Goal: Transaction & Acquisition: Purchase product/service

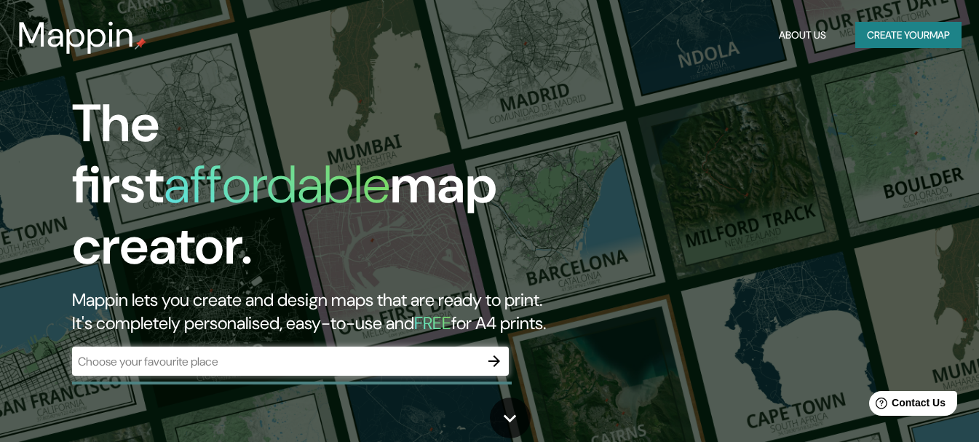
click at [870, 36] on button "Create your map" at bounding box center [908, 35] width 106 height 27
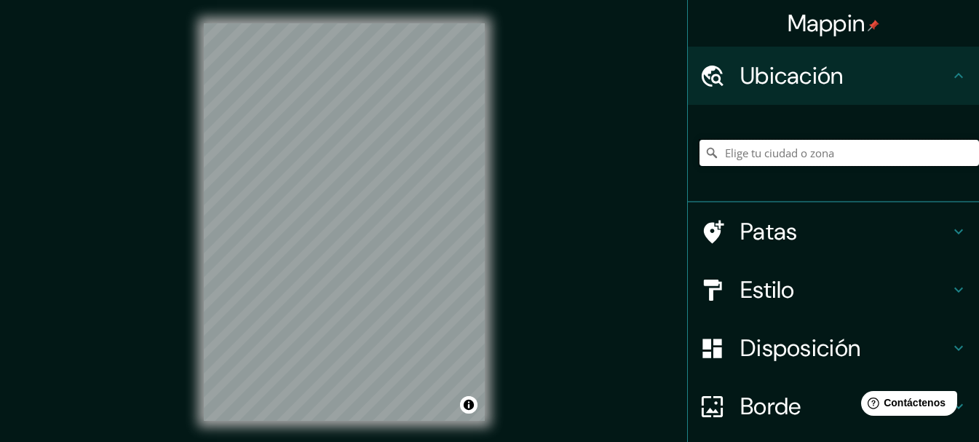
click at [719, 151] on input "Elige tu ciudad o zona" at bounding box center [838, 153] width 279 height 26
click at [752, 156] on input "[PERSON_NAME], [GEOGRAPHIC_DATA], [GEOGRAPHIC_DATA]" at bounding box center [838, 153] width 279 height 26
click at [846, 153] on input "Escobar, Belén de Escobar, Provincia de Buenos Aires, B1625, Argentina" at bounding box center [838, 153] width 279 height 26
click at [755, 149] on input "Escobar, Belén de Escobar, Provincia de Buenos Aires, B1625, Argentina" at bounding box center [838, 153] width 279 height 26
type input "Matheu, Matheu, Provincia de Buenos Aires, B1627, Argentina"
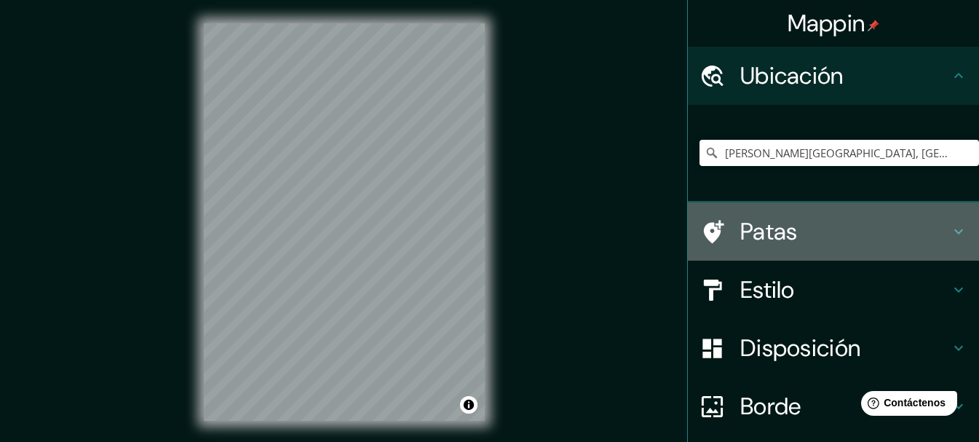
click at [950, 234] on icon at bounding box center [958, 231] width 17 height 17
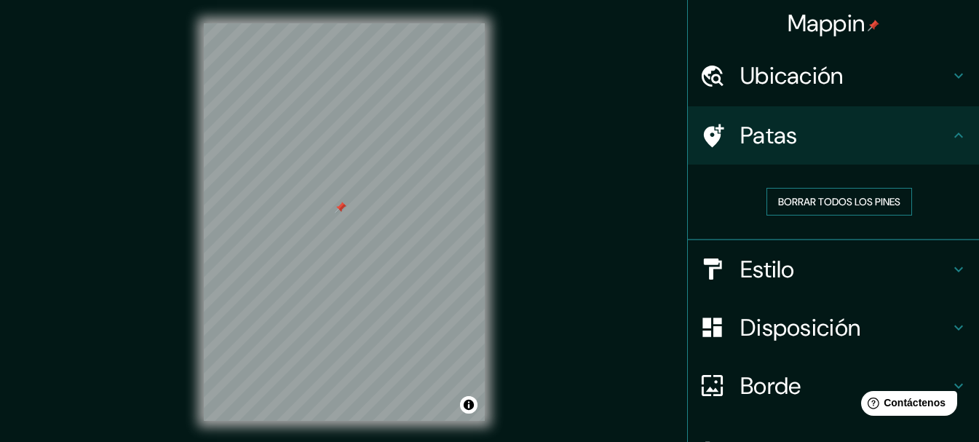
click at [853, 200] on font "Borrar todos los pines" at bounding box center [839, 201] width 122 height 13
click at [800, 199] on font "Borrar todos los pines" at bounding box center [839, 201] width 122 height 13
click at [744, 276] on font "Estilo" at bounding box center [767, 269] width 55 height 31
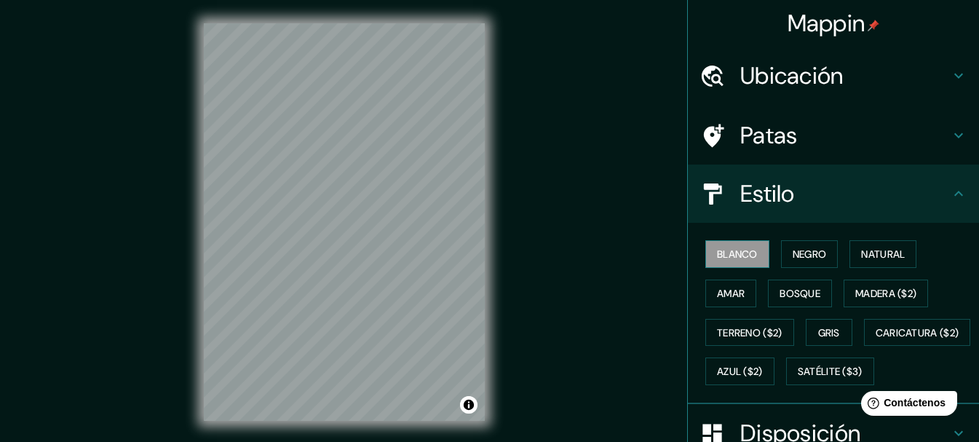
click at [718, 260] on font "Blanco" at bounding box center [737, 253] width 41 height 13
click at [792, 260] on font "Negro" at bounding box center [809, 253] width 34 height 13
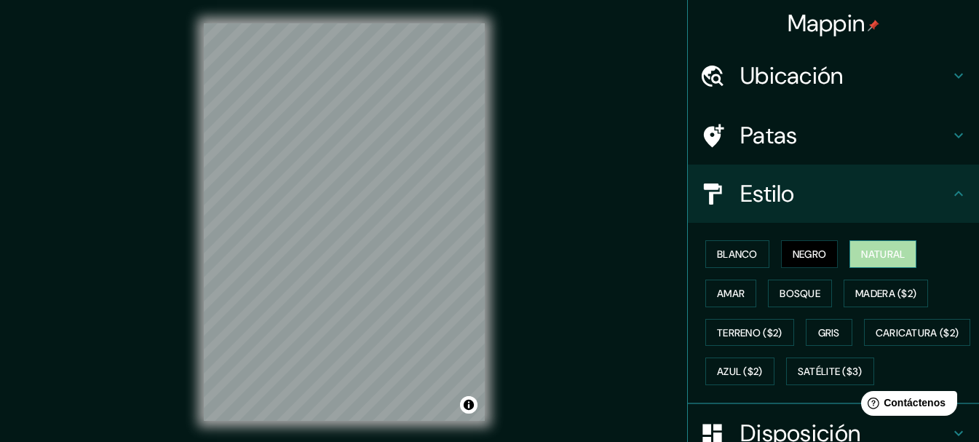
click at [867, 261] on font "Natural" at bounding box center [883, 253] width 44 height 19
click at [721, 300] on font "Amar" at bounding box center [731, 293] width 28 height 19
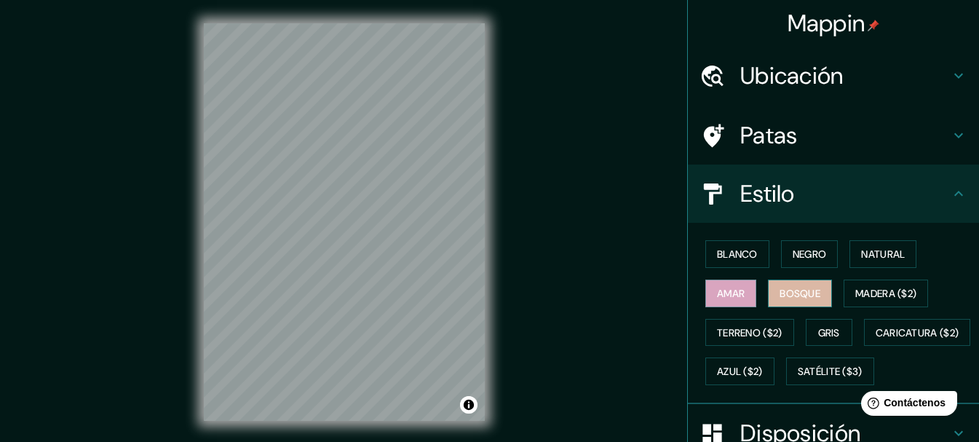
click at [786, 300] on font "Bosque" at bounding box center [799, 293] width 41 height 19
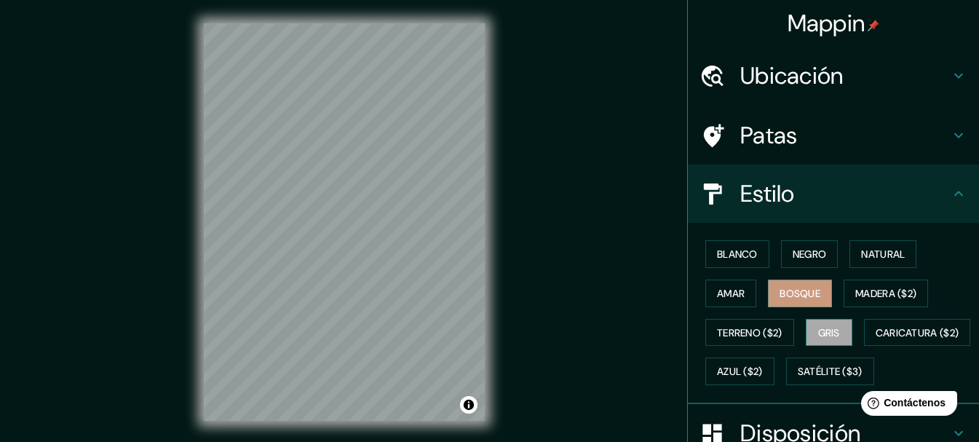
click at [805, 330] on button "Gris" at bounding box center [828, 333] width 47 height 28
click at [861, 258] on font "Natural" at bounding box center [883, 253] width 44 height 13
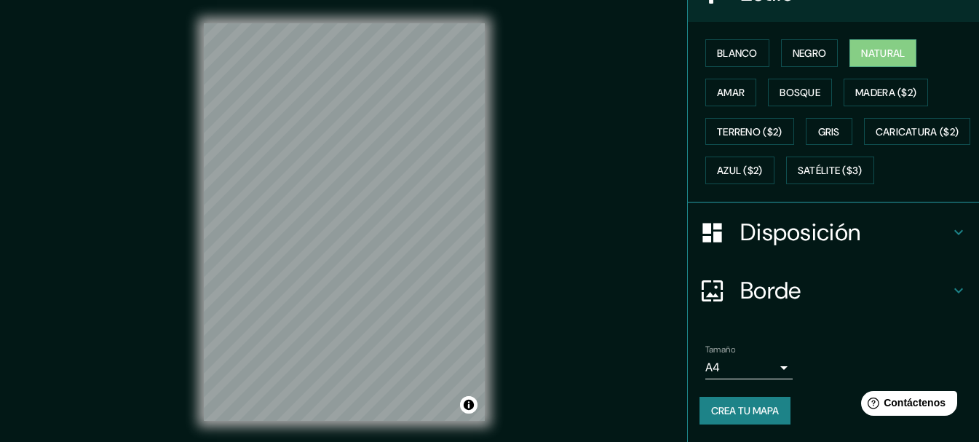
scroll to position [239, 0]
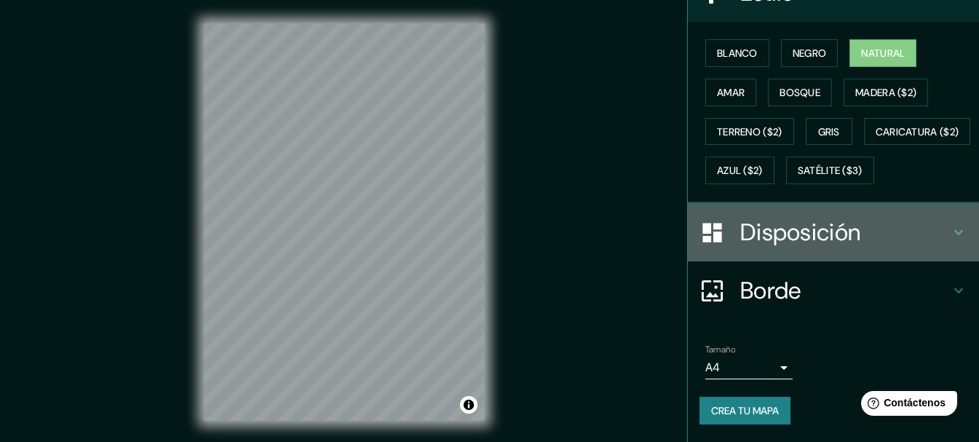
click at [876, 239] on h4 "Disposición" at bounding box center [845, 232] width 210 height 29
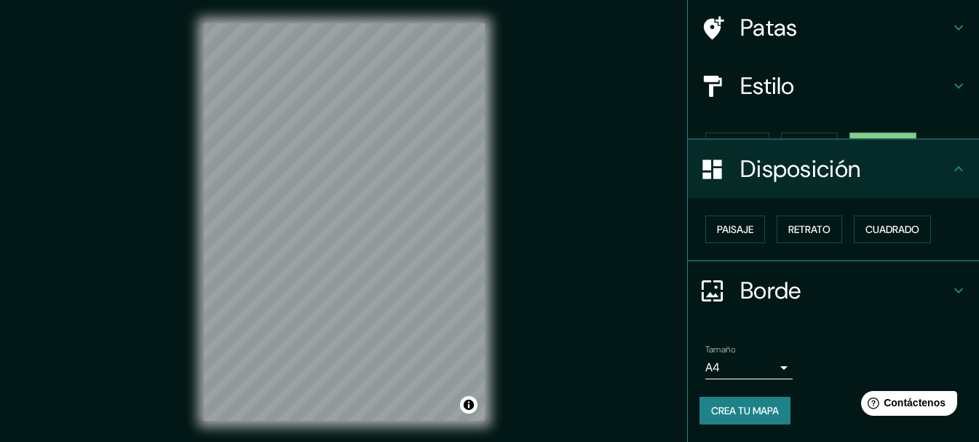
scroll to position [83, 0]
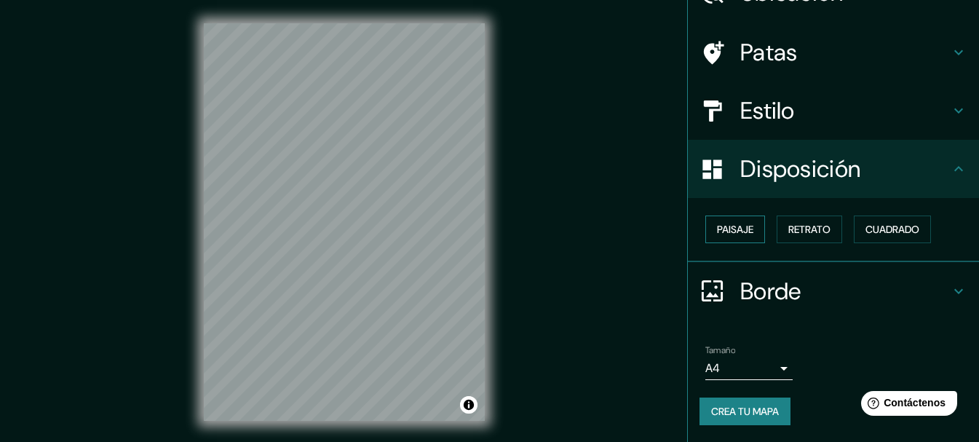
click at [729, 226] on font "Paisaje" at bounding box center [735, 229] width 36 height 13
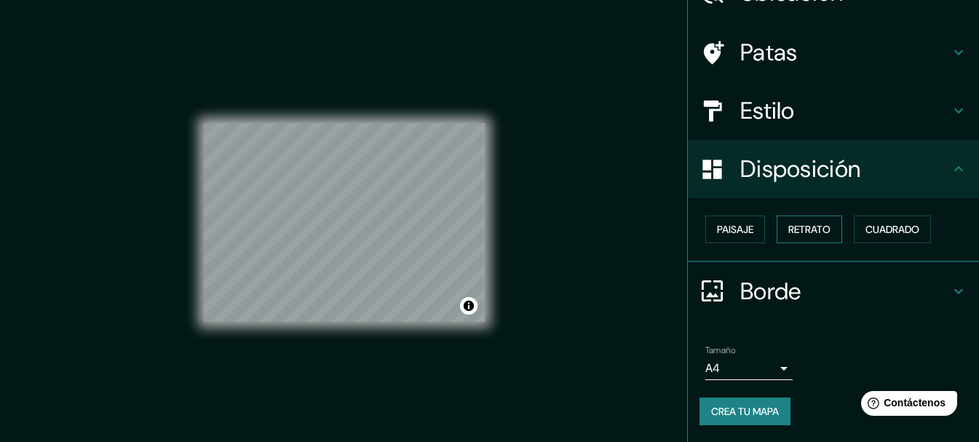
click at [788, 229] on font "Retrato" at bounding box center [809, 229] width 42 height 13
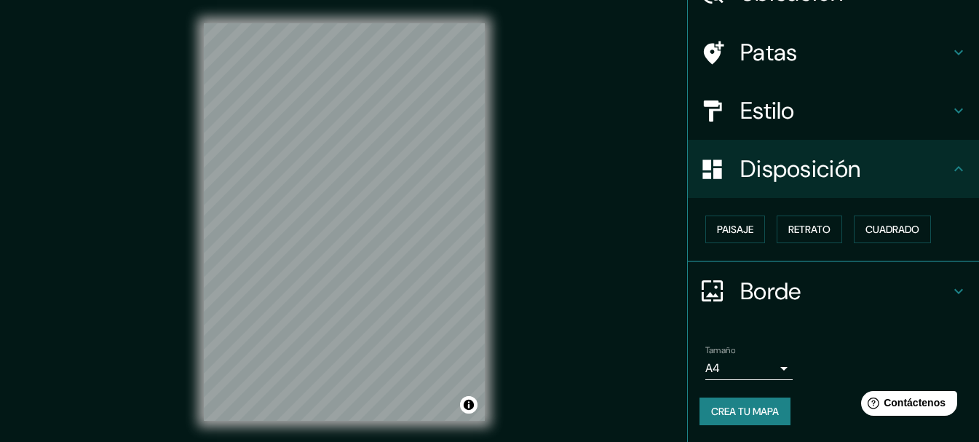
click at [954, 291] on icon at bounding box center [958, 290] width 9 height 5
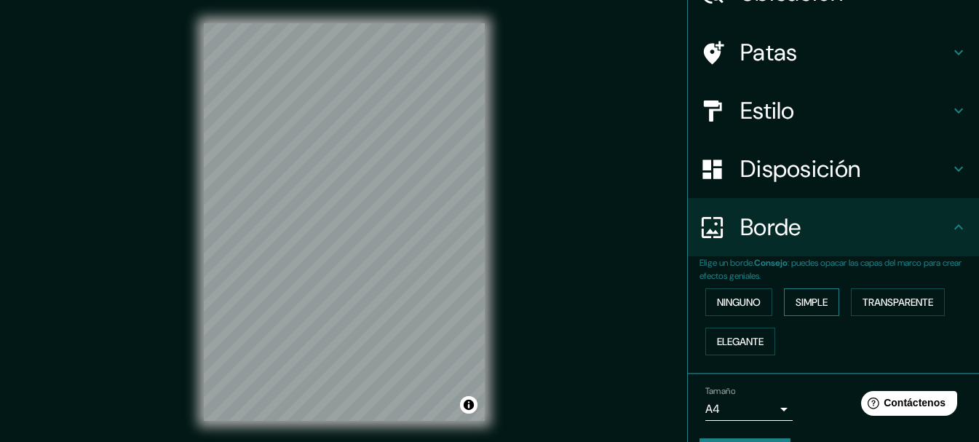
click at [795, 303] on font "Simple" at bounding box center [811, 301] width 32 height 13
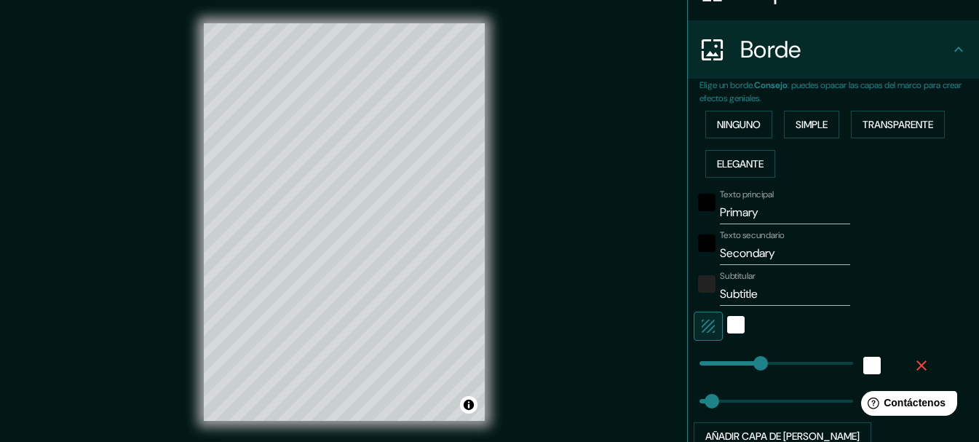
scroll to position [269, 0]
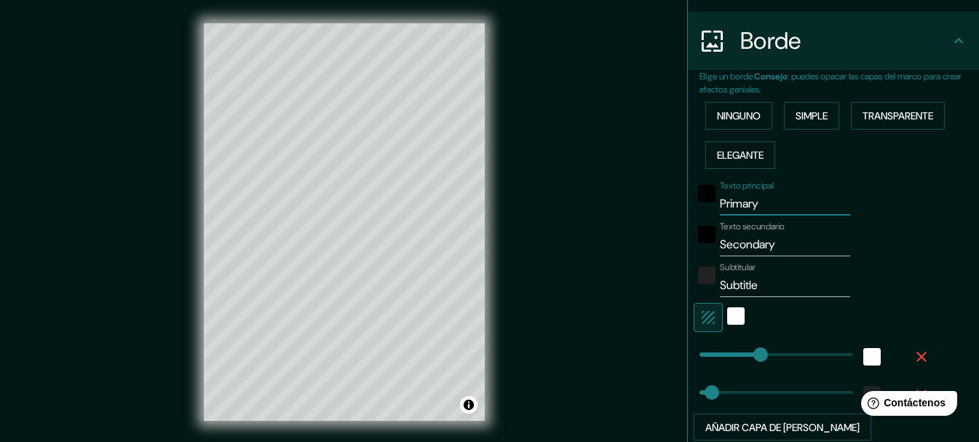
drag, startPoint x: 753, startPoint y: 204, endPoint x: 700, endPoint y: 204, distance: 53.1
click at [700, 204] on div "Texto principal Primary" at bounding box center [812, 197] width 239 height 35
type input "M"
type input "154"
type input "31"
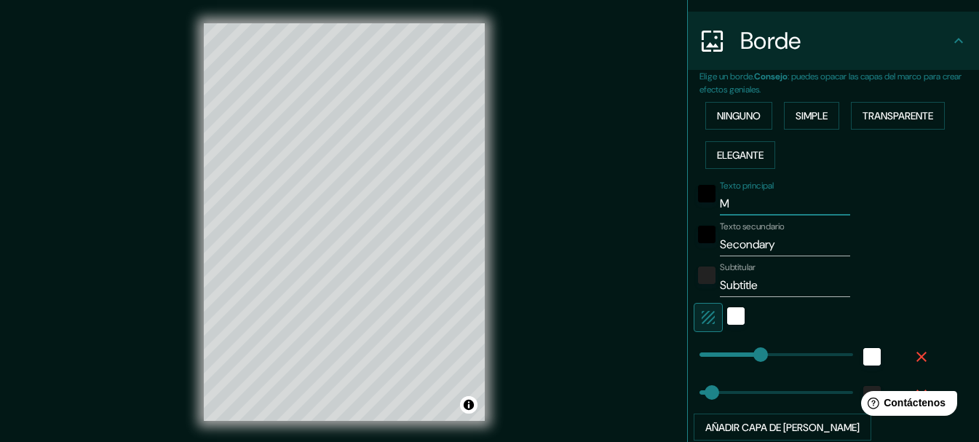
type input "MA"
type input "154"
type input "31"
type input "MAT"
type input "154"
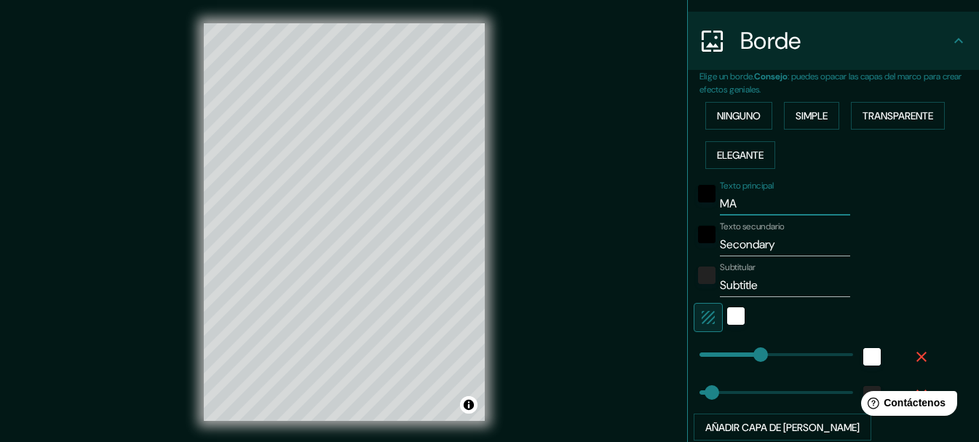
type input "31"
type input "MATH"
type input "154"
type input "31"
type input "MATHWE"
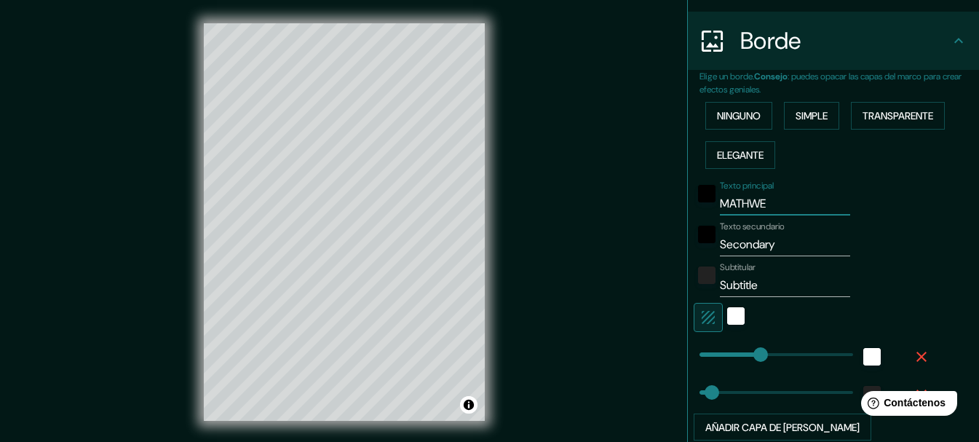
type input "154"
type input "31"
type input "MATHWEU"
type input "154"
type input "31"
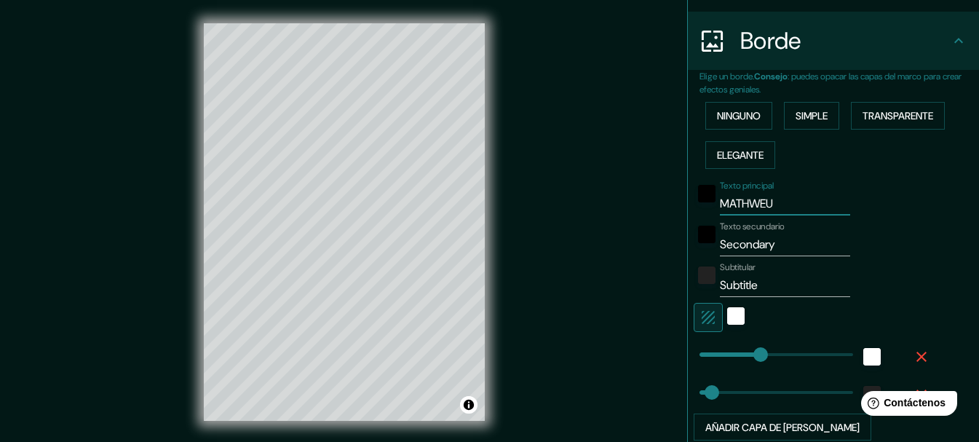
type input "MATHWE"
type input "154"
type input "31"
type input "MATHW"
type input "154"
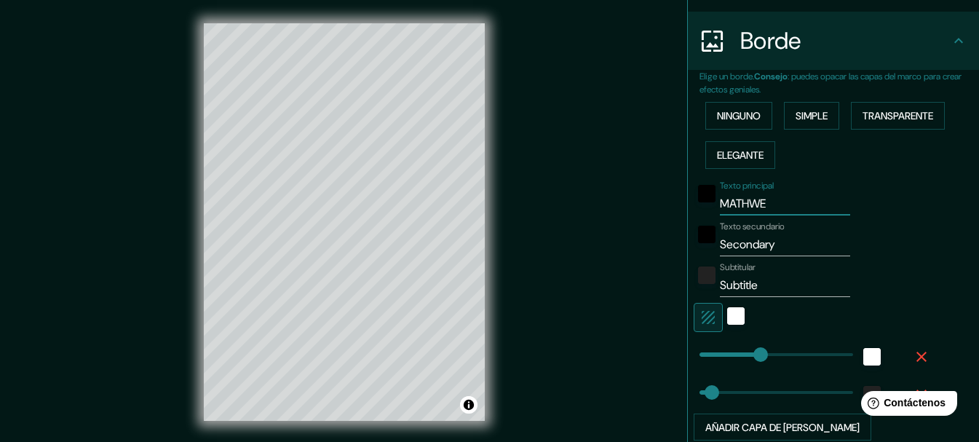
type input "31"
type input "MATH"
type input "154"
type input "31"
type input "MATHE"
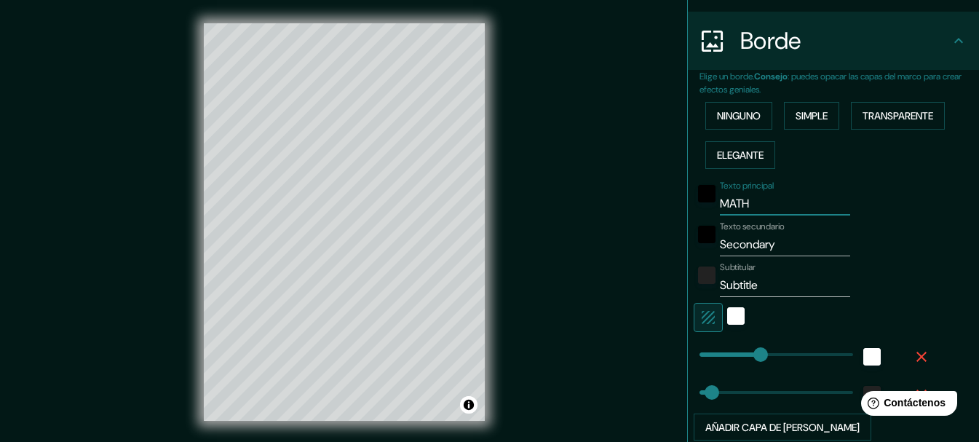
type input "154"
type input "31"
type input "MATHEU"
type input "154"
type input "31"
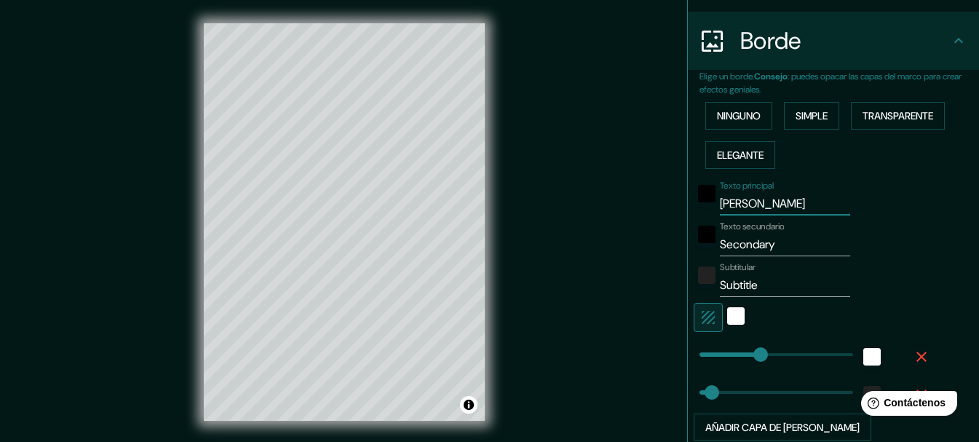
type input "MATHEU"
click at [765, 242] on input "Secondary" at bounding box center [785, 244] width 130 height 23
type input "Secondar"
type input "154"
type input "31"
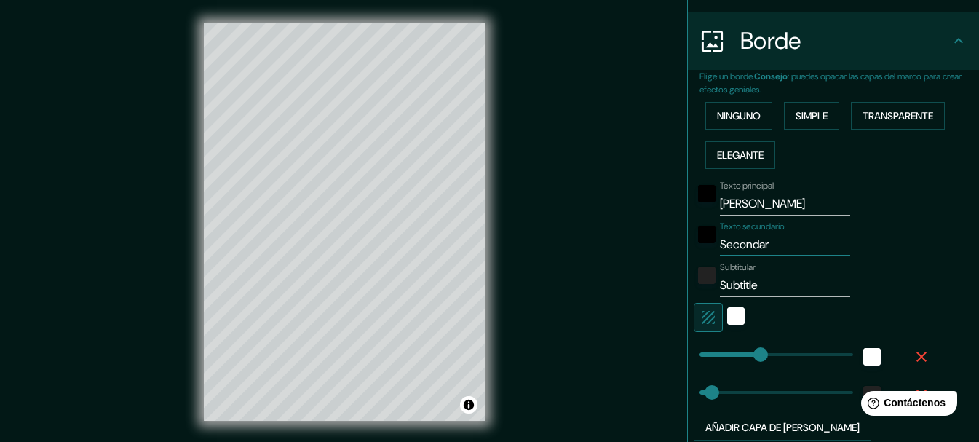
type input "Seconda"
type input "154"
type input "31"
type input "Second"
type input "154"
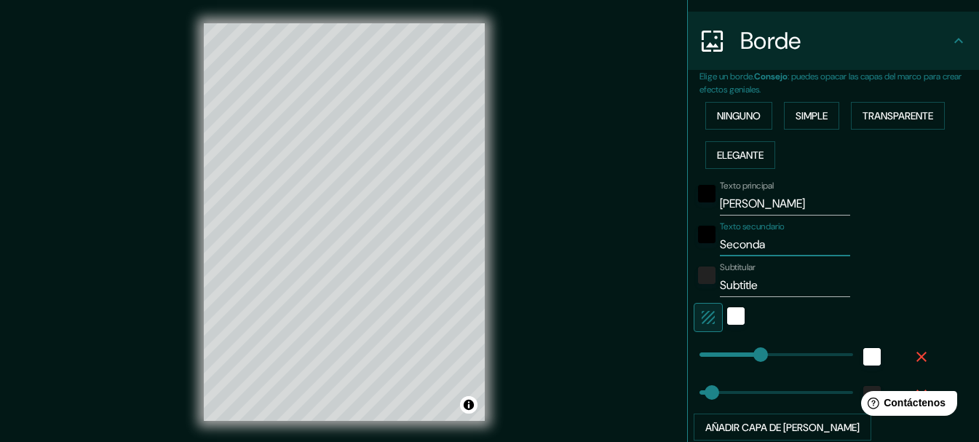
type input "31"
type input "Secon"
type input "154"
type input "31"
type input "Seco"
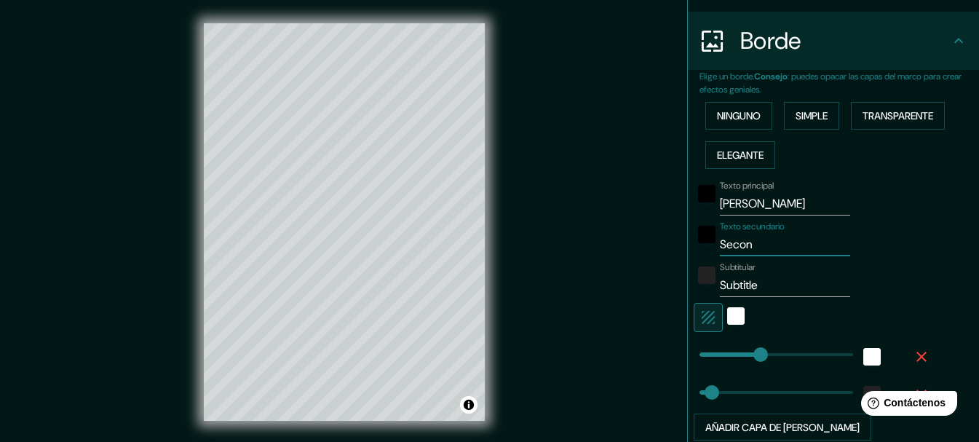
type input "154"
type input "31"
type input "Sec"
type input "154"
type input "31"
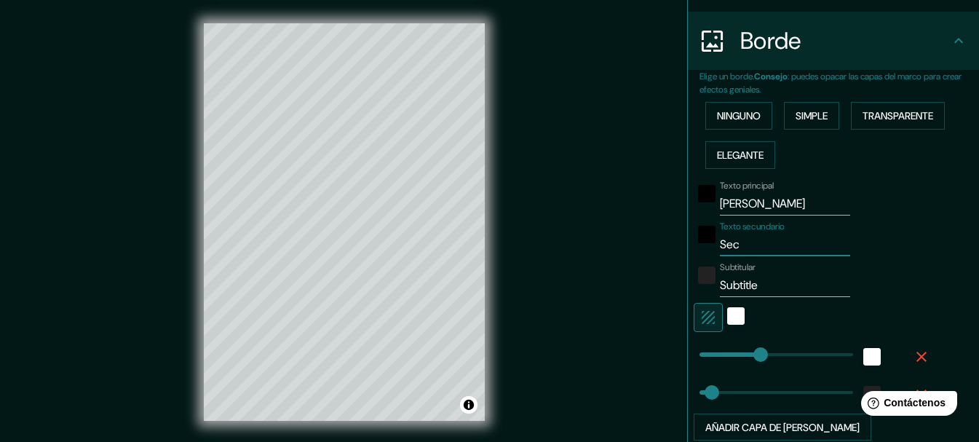
type input "Se"
type input "154"
type input "31"
type input "S"
type input "154"
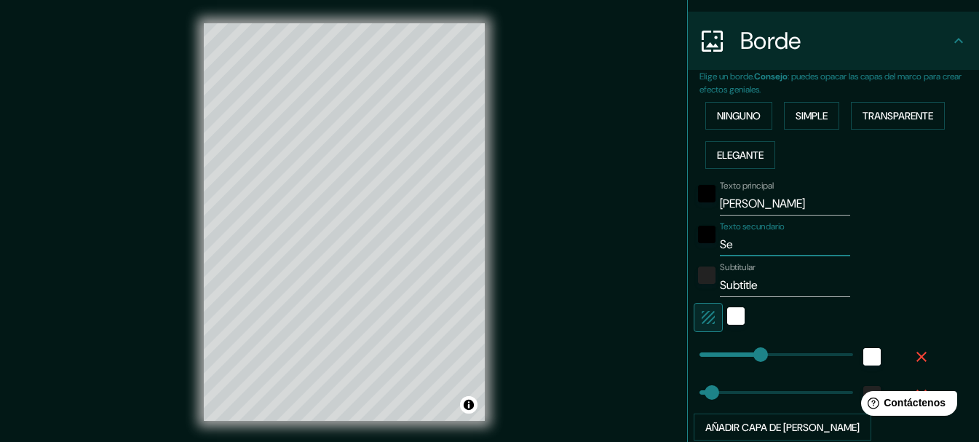
type input "31"
type input "154"
type input "31"
type input "M"
type input "154"
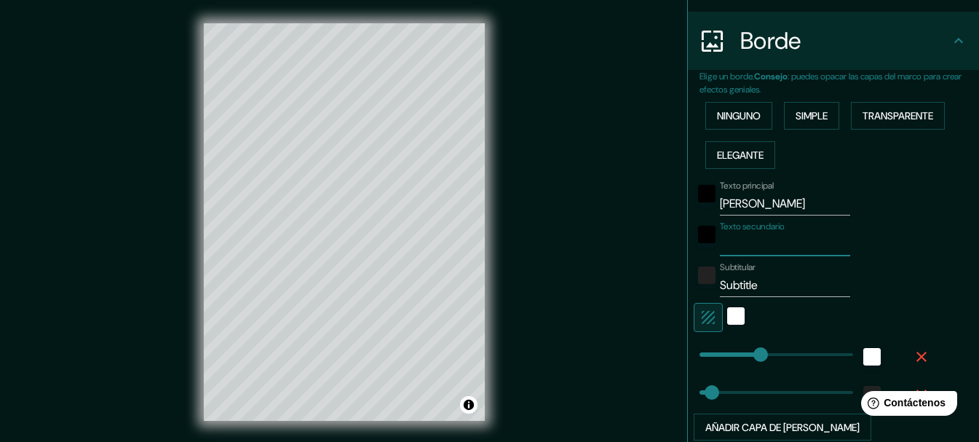
type input "31"
type input "Mi"
type input "154"
type input "31"
type input "Mi"
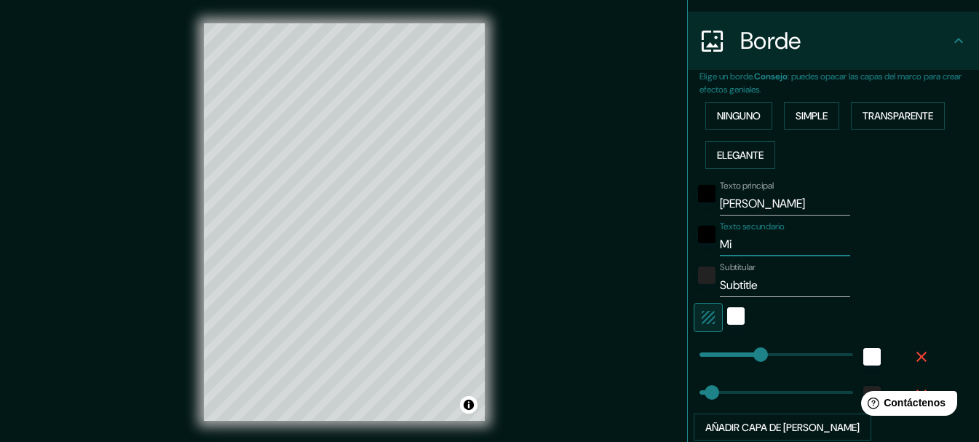
type input "154"
type input "31"
type input "Mi C"
type input "154"
type input "31"
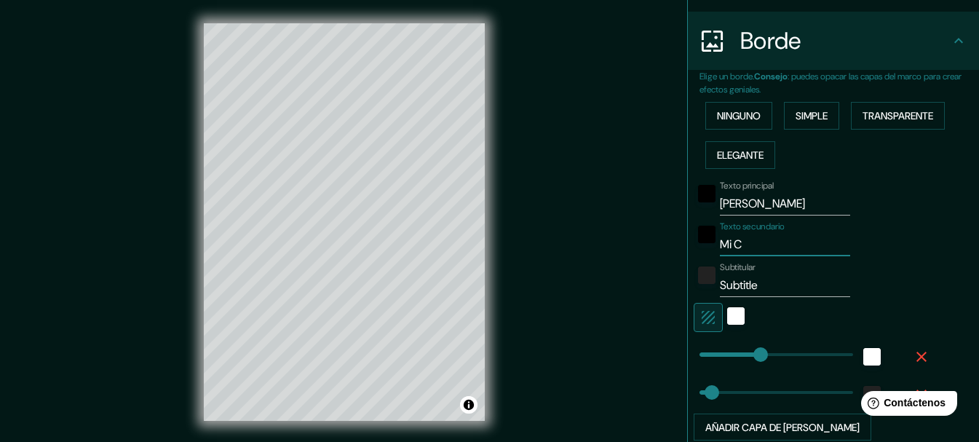
type input "Mi Ci"
type input "154"
type input "31"
type input "Mi Ciu"
type input "154"
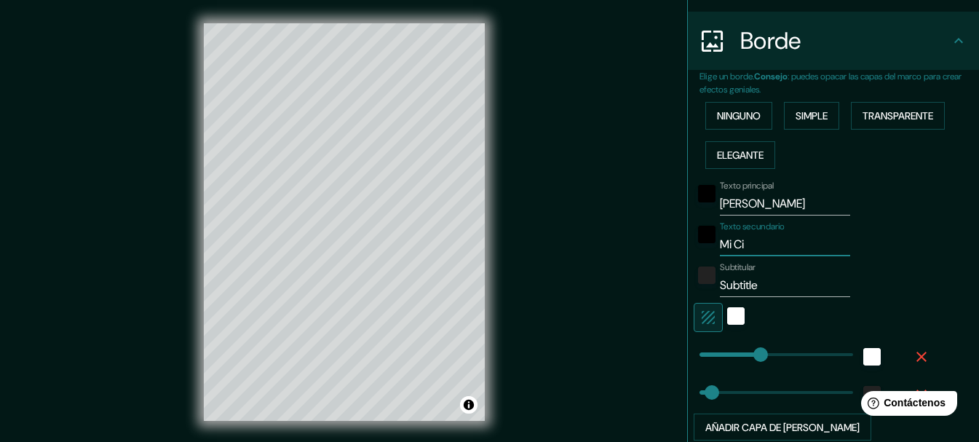
type input "31"
type input "Mi Ciud"
type input "154"
type input "31"
type input "Mi Ciuda"
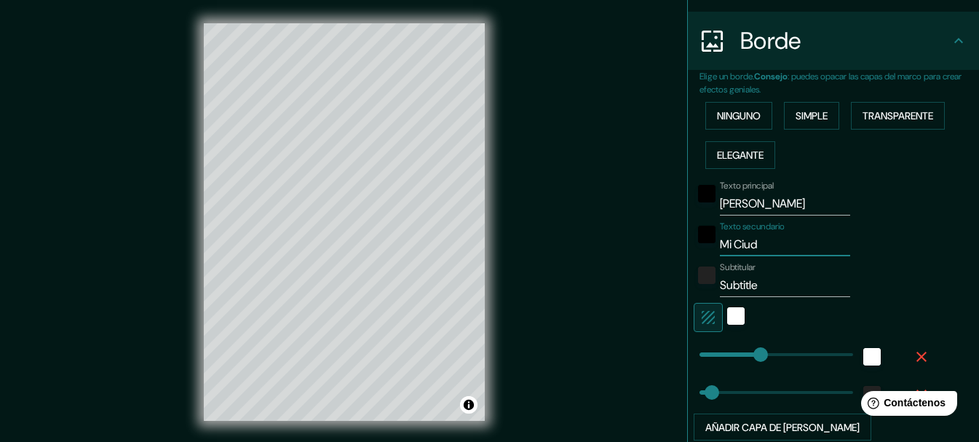
type input "154"
type input "31"
type input "Mi Ciudad"
type input "154"
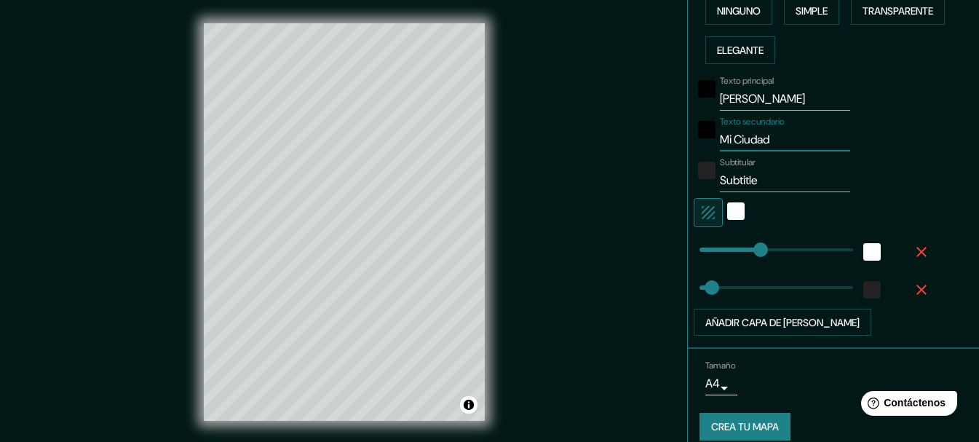
scroll to position [390, 0]
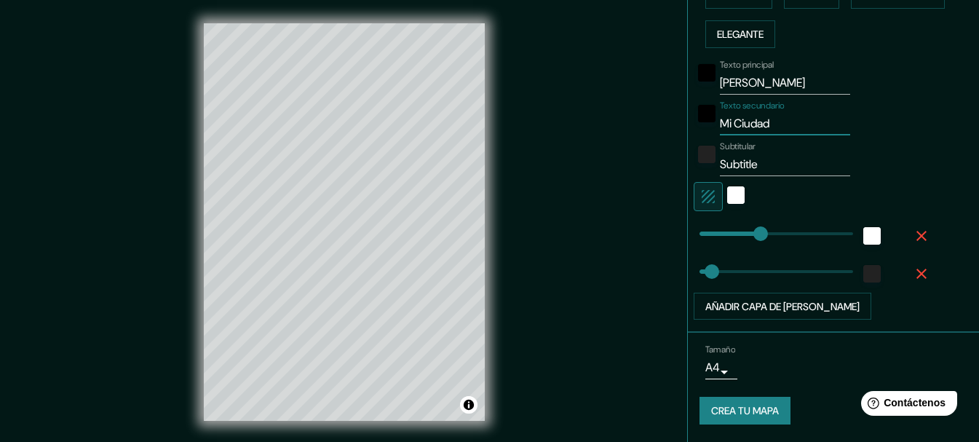
type input "31"
type input "Mi Ciudad"
type input "97"
drag, startPoint x: 702, startPoint y: 271, endPoint x: 727, endPoint y: 273, distance: 24.8
type input "154"
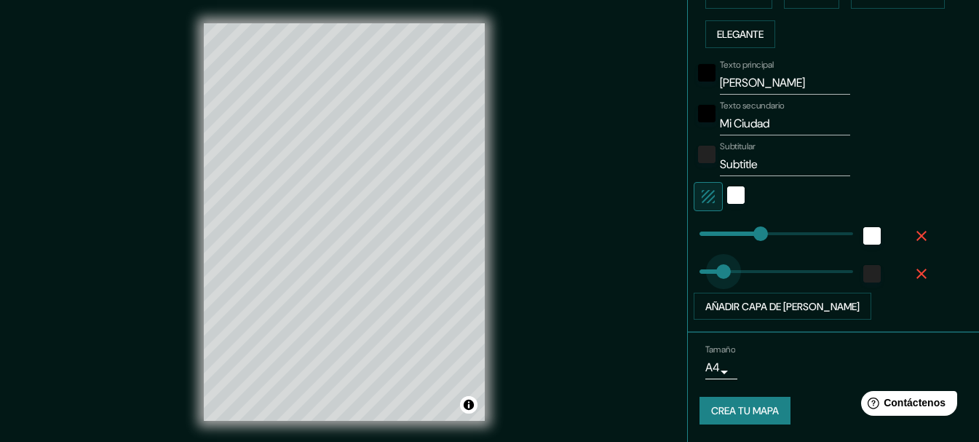
type input "53"
drag, startPoint x: 725, startPoint y: 273, endPoint x: 709, endPoint y: 274, distance: 15.3
type input "154"
type input "44"
type input "154"
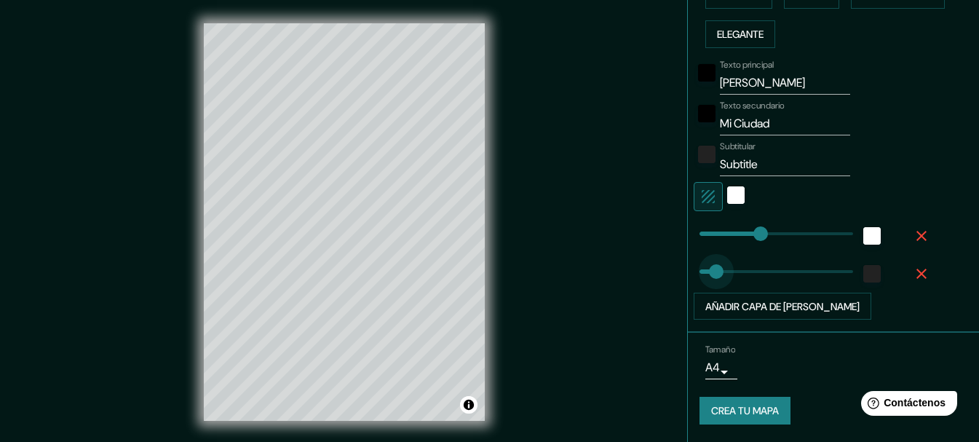
type input "38"
type input "154"
type input "20"
type input "97"
drag, startPoint x: 747, startPoint y: 235, endPoint x: 727, endPoint y: 236, distance: 19.7
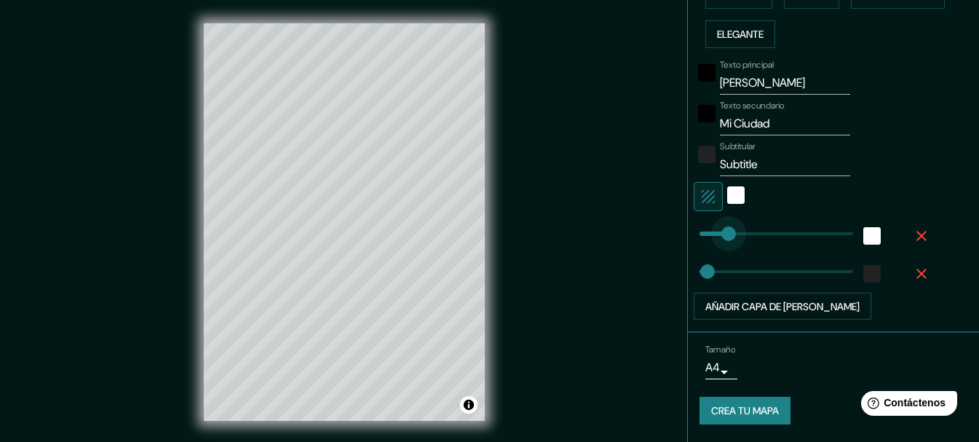
type input "70"
drag, startPoint x: 727, startPoint y: 236, endPoint x: 716, endPoint y: 236, distance: 10.9
type input "37"
drag, startPoint x: 695, startPoint y: 271, endPoint x: 703, endPoint y: 271, distance: 8.0
type input "64"
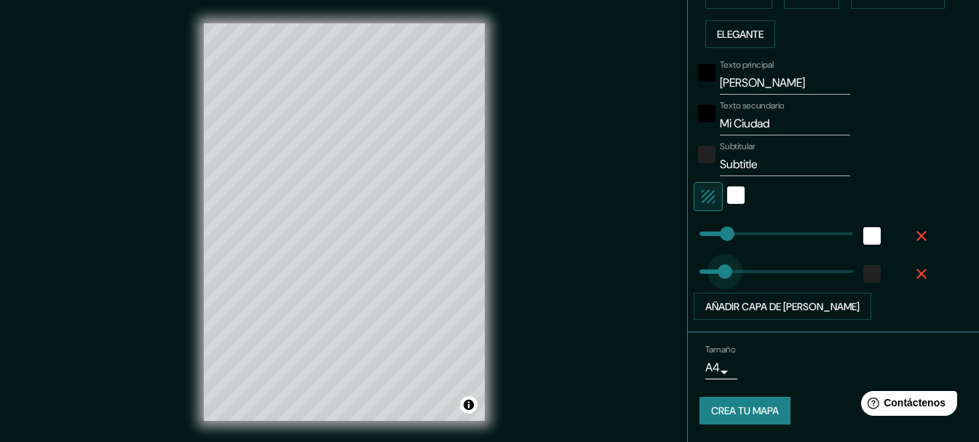
drag, startPoint x: 703, startPoint y: 271, endPoint x: 714, endPoint y: 272, distance: 10.9
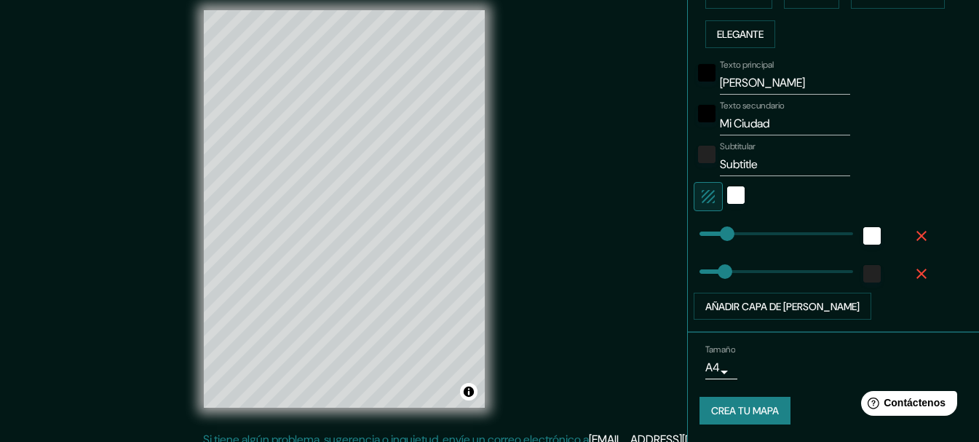
scroll to position [25, 0]
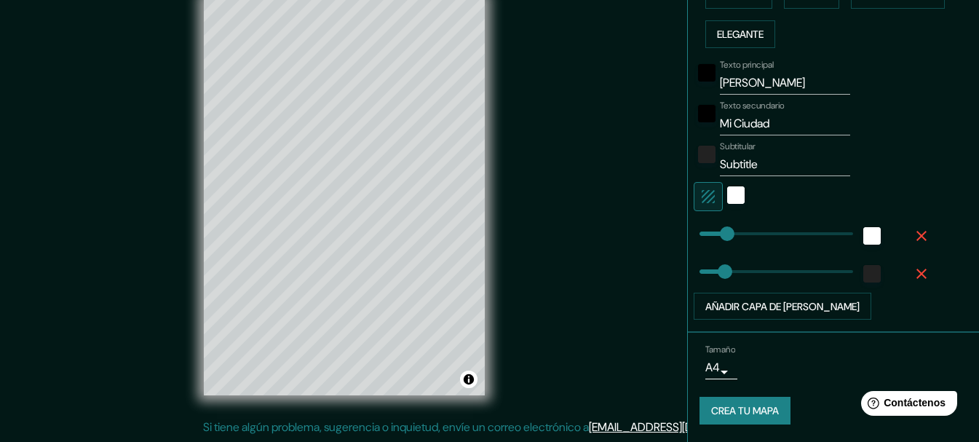
click at [720, 411] on font "Crea tu mapa" at bounding box center [745, 411] width 68 height 13
click at [730, 405] on font "Crea tu mapa" at bounding box center [745, 411] width 68 height 13
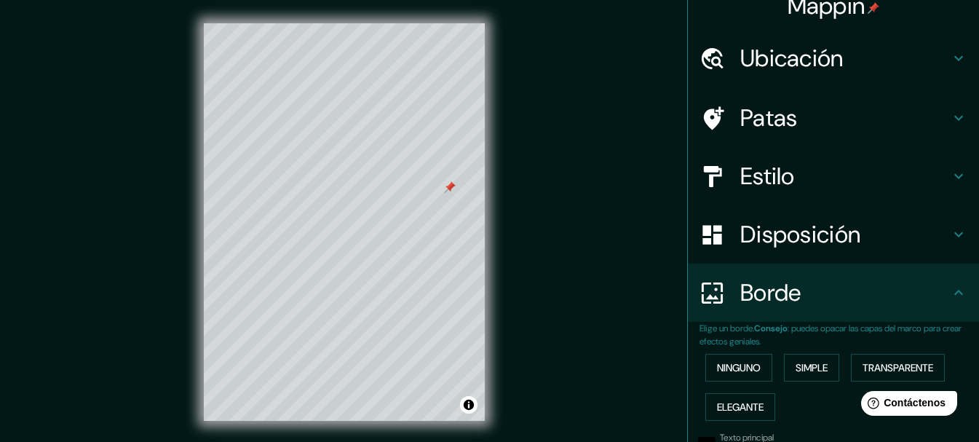
scroll to position [0, 0]
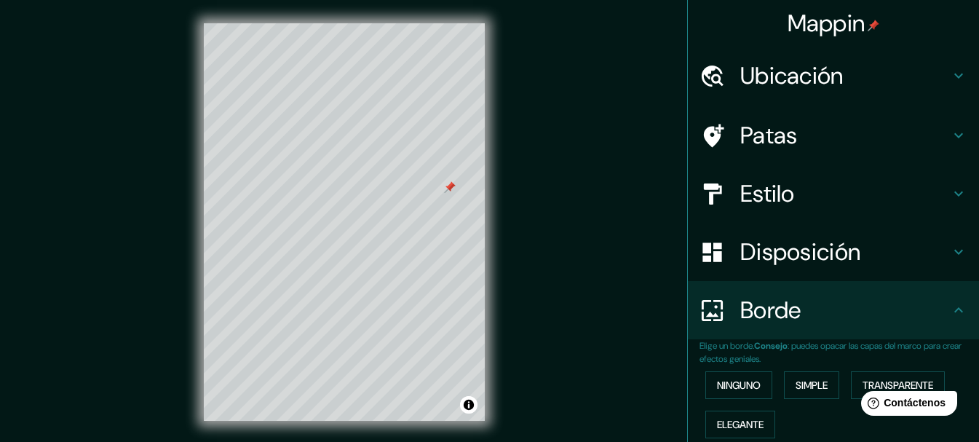
click at [950, 140] on icon at bounding box center [958, 135] width 17 height 17
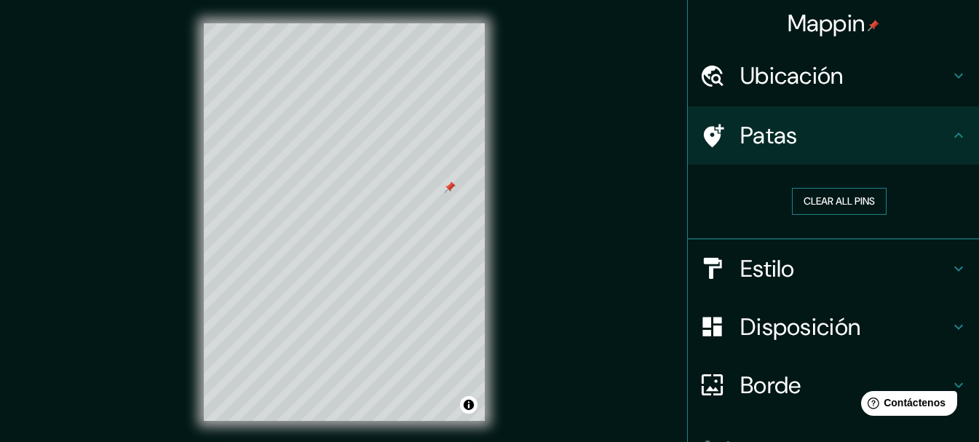
click at [837, 196] on button "Clear all pins" at bounding box center [839, 201] width 95 height 27
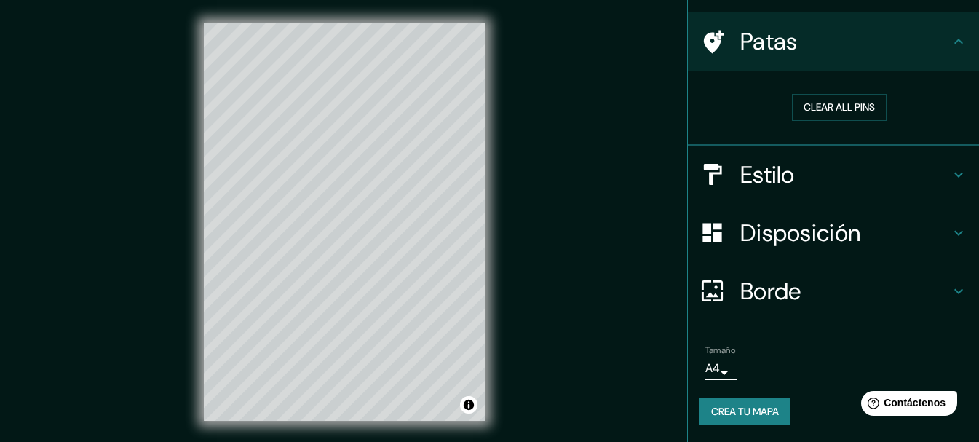
click at [720, 408] on font "Crea tu mapa" at bounding box center [745, 411] width 68 height 13
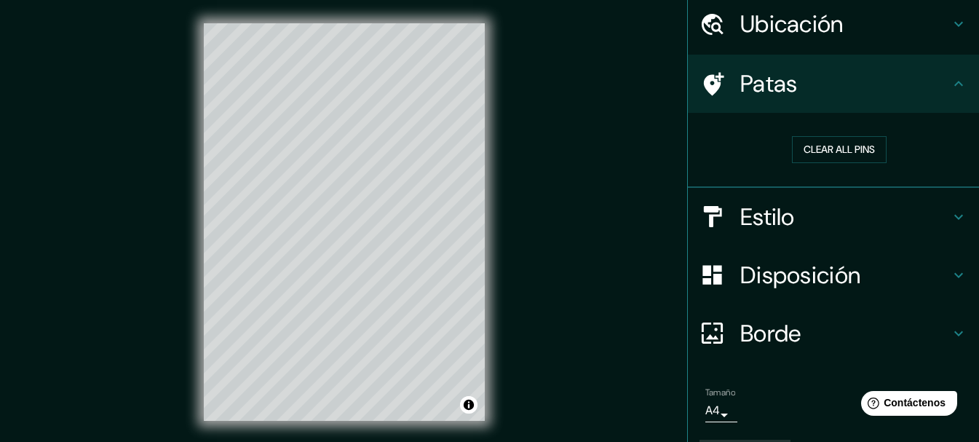
scroll to position [0, 0]
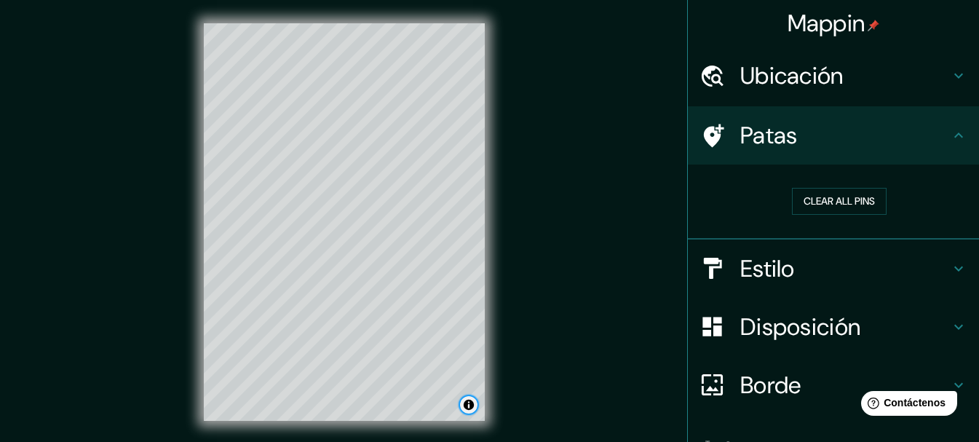
click at [467, 405] on button "Activar o desactivar atribución" at bounding box center [468, 404] width 17 height 17
drag, startPoint x: 430, startPoint y: 401, endPoint x: 557, endPoint y: 142, distance: 288.6
click at [557, 142] on div "Mappin Ubicación Matheu, Matheu, Provincia de Buenos Aires, B1627, Argentina Ma…" at bounding box center [489, 233] width 979 height 467
click at [425, 405] on font "Mejorar este mapa" at bounding box center [418, 404] width 76 height 10
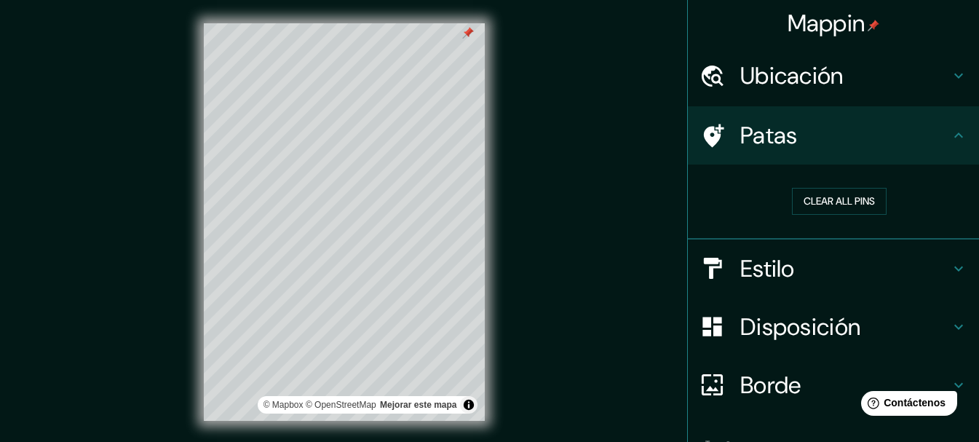
click at [889, 130] on h4 "Patas" at bounding box center [845, 135] width 210 height 29
click at [827, 191] on button "Clear all pins" at bounding box center [839, 201] width 95 height 27
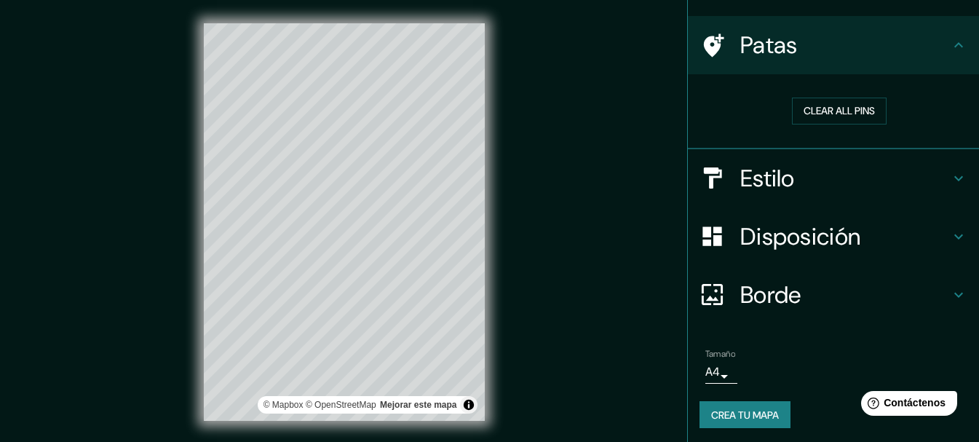
scroll to position [94, 0]
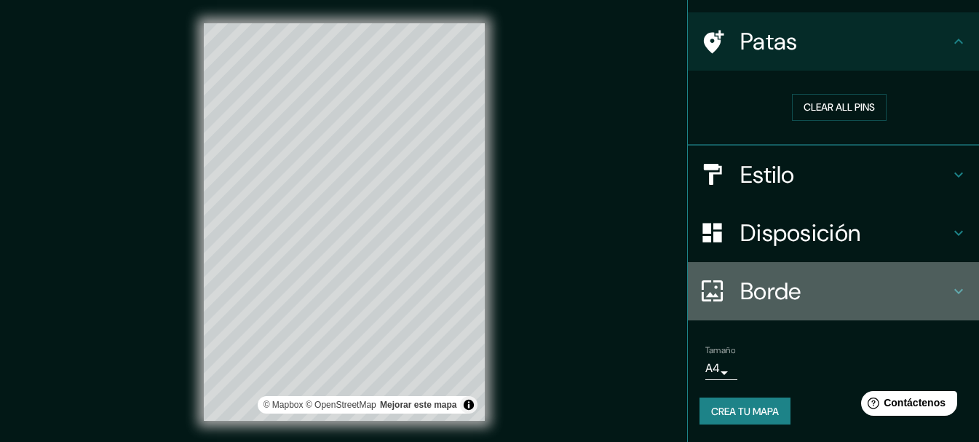
click at [776, 295] on font "Borde" at bounding box center [770, 291] width 61 height 31
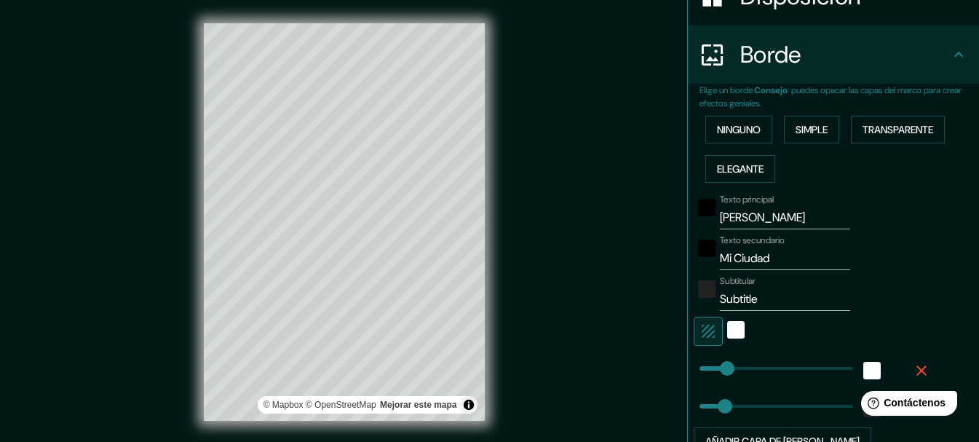
scroll to position [295, 0]
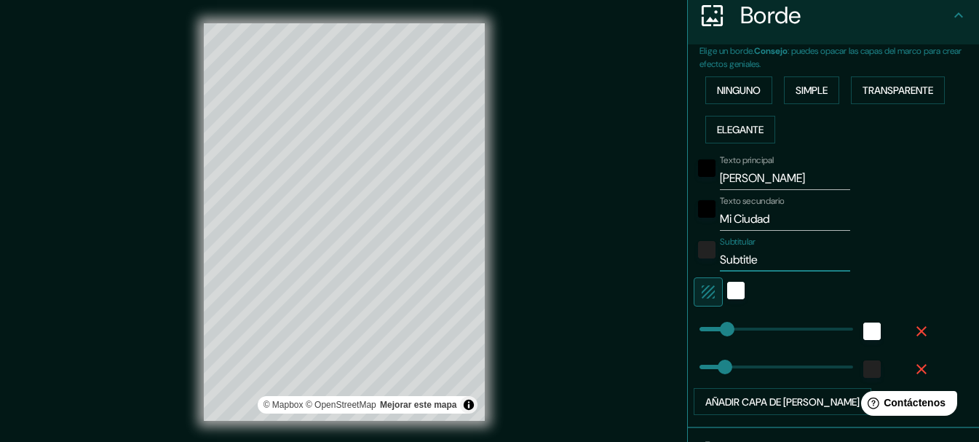
drag, startPoint x: 757, startPoint y: 262, endPoint x: 708, endPoint y: 263, distance: 49.5
click at [708, 263] on div "Subtitular Subtitle" at bounding box center [812, 253] width 239 height 35
type input "136"
drag, startPoint x: 713, startPoint y: 330, endPoint x: 742, endPoint y: 330, distance: 29.1
type input "200"
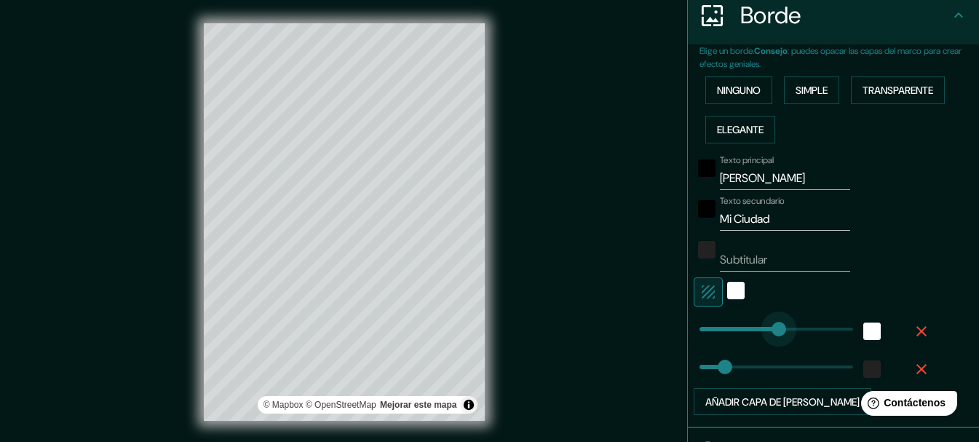
drag, startPoint x: 742, startPoint y: 330, endPoint x: 768, endPoint y: 333, distance: 25.6
type input "247"
drag, startPoint x: 768, startPoint y: 333, endPoint x: 787, endPoint y: 337, distance: 19.4
type input "247"
click at [567, 394] on div "Mappin Ubicación Matheu, Matheu, Provincia de Buenos Aires, B1627, Argentina Ma…" at bounding box center [489, 233] width 979 height 467
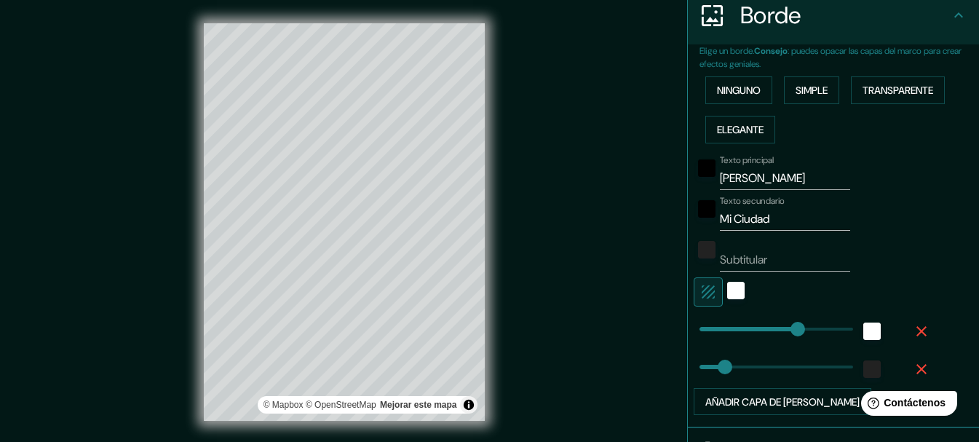
click at [112, 362] on div "Mappin Ubicación Matheu, Matheu, Provincia de Buenos Aires, B1627, Argentina Ma…" at bounding box center [489, 233] width 979 height 467
drag, startPoint x: 290, startPoint y: 407, endPoint x: 106, endPoint y: 293, distance: 216.9
click at [106, 293] on div "Mappin Ubicación Matheu, Matheu, Provincia de Buenos Aires, B1627, Argentina Ma…" at bounding box center [489, 233] width 979 height 467
click at [47, 118] on div "Mappin Ubicación Matheu, Matheu, Provincia de Buenos Aires, B1627, Argentina Ma…" at bounding box center [489, 233] width 979 height 467
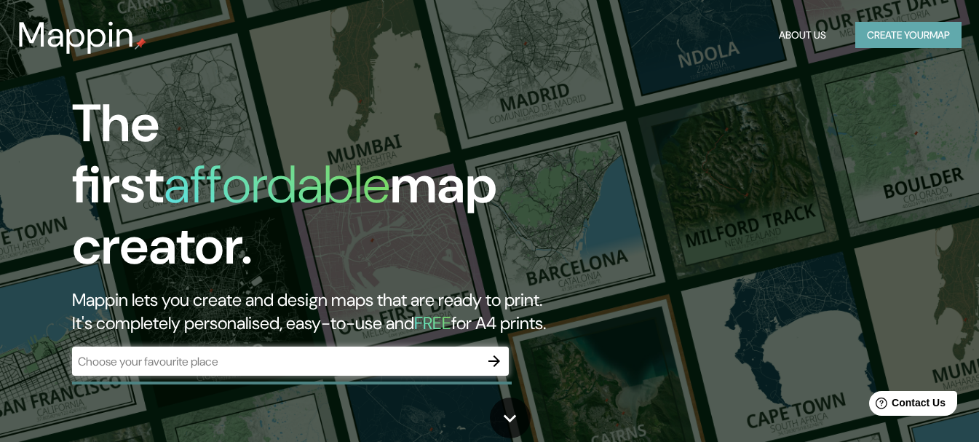
click at [885, 34] on button "Create your map" at bounding box center [908, 35] width 106 height 27
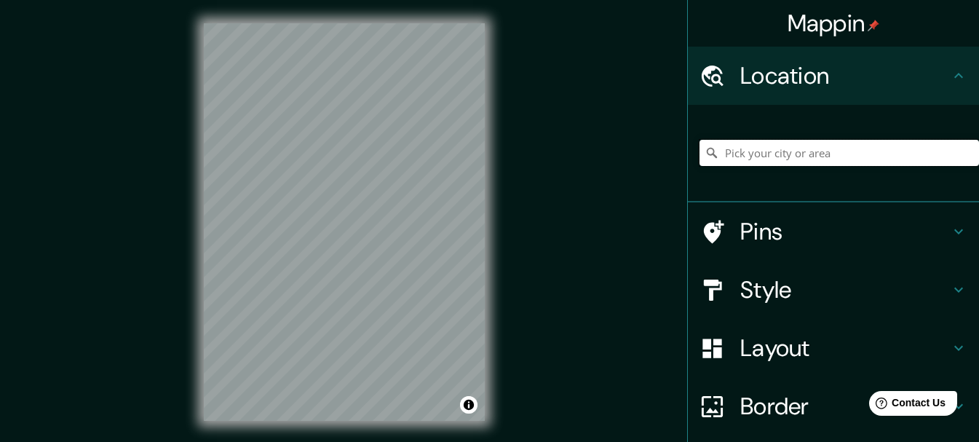
click at [755, 157] on input "Pick your city or area" at bounding box center [838, 153] width 279 height 26
click at [915, 80] on h4 "Location" at bounding box center [845, 75] width 210 height 29
click at [719, 155] on input "Pick your city or area" at bounding box center [838, 153] width 279 height 26
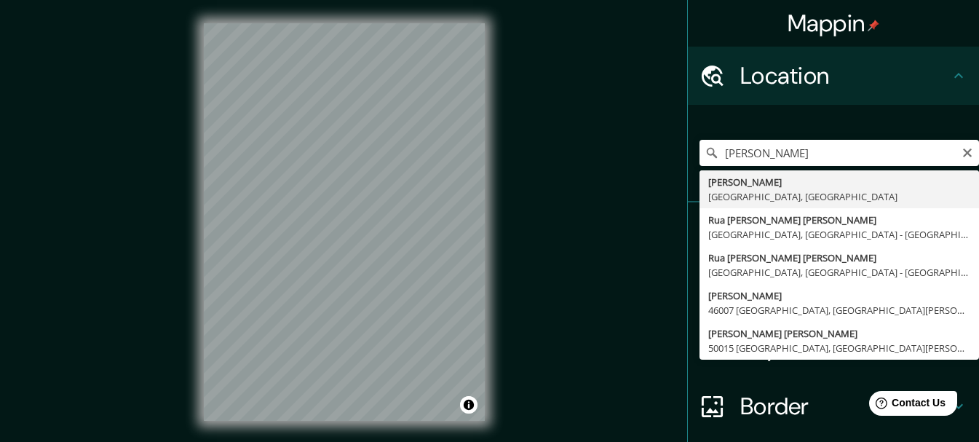
type input "[PERSON_NAME], [GEOGRAPHIC_DATA], [GEOGRAPHIC_DATA]"
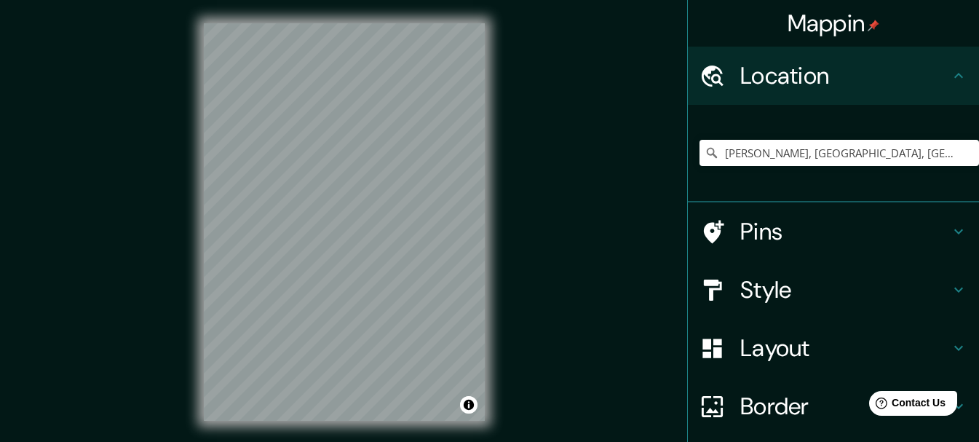
click at [954, 290] on icon at bounding box center [958, 289] width 9 height 5
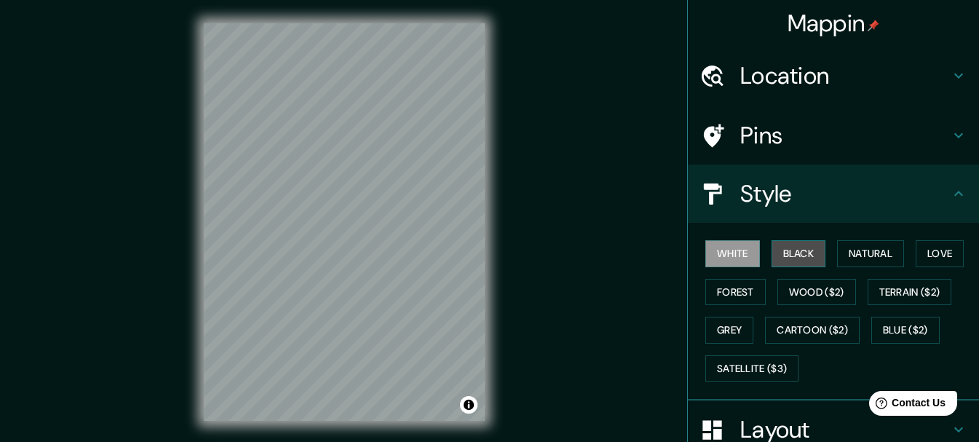
click at [775, 257] on button "Black" at bounding box center [798, 253] width 55 height 27
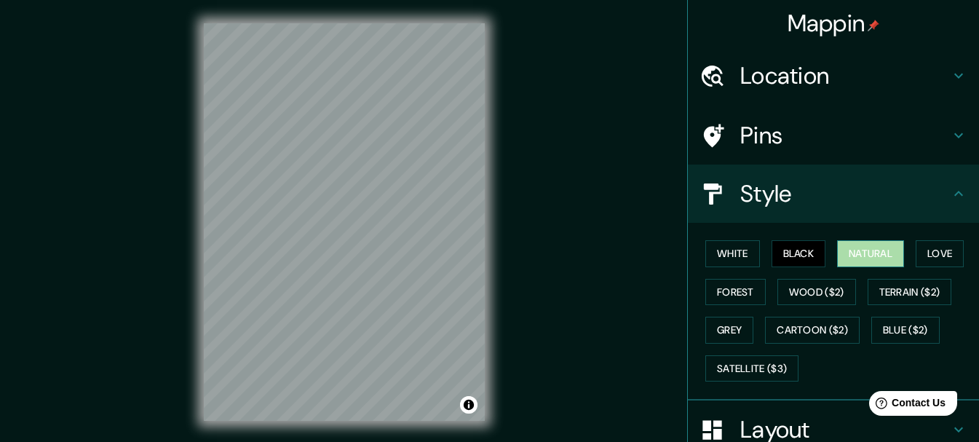
click at [851, 260] on button "Natural" at bounding box center [870, 253] width 67 height 27
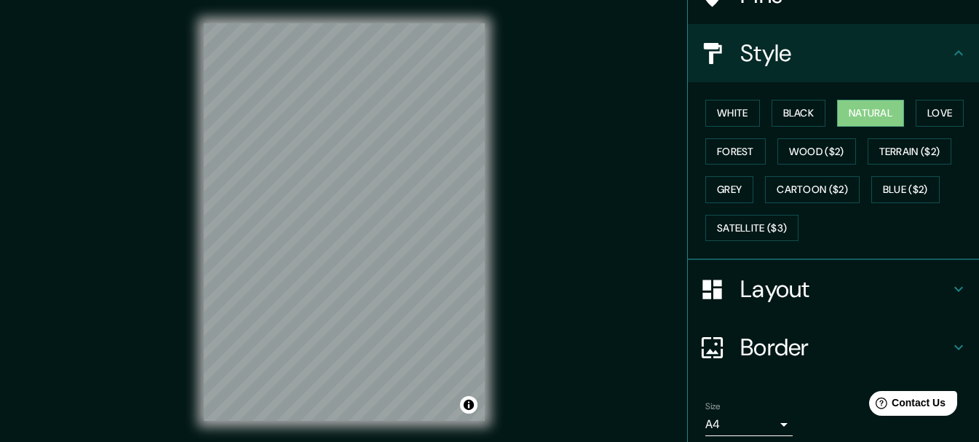
scroll to position [152, 0]
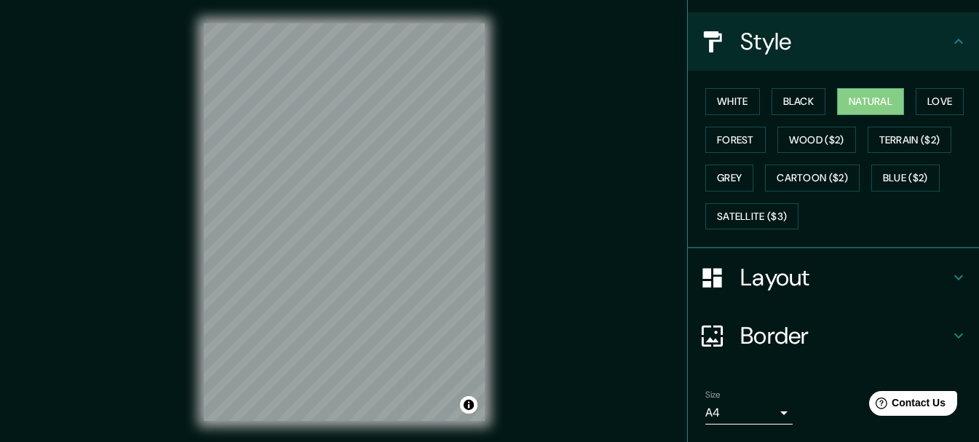
click at [954, 276] on icon at bounding box center [958, 277] width 9 height 5
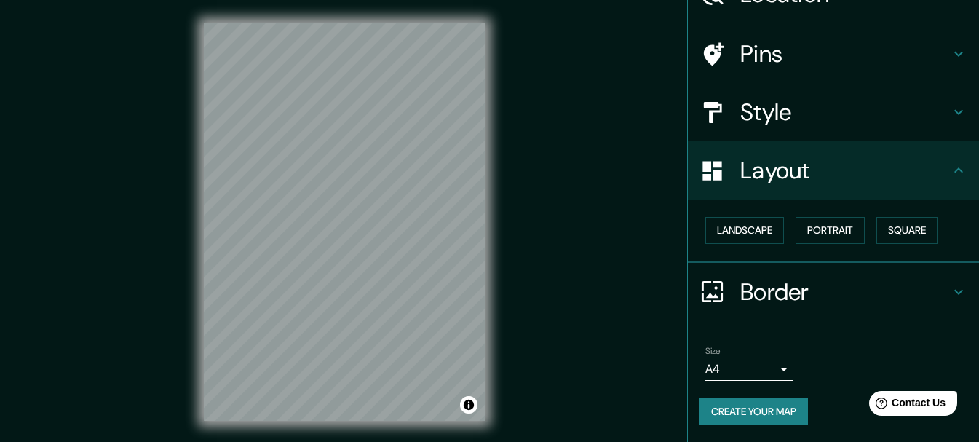
scroll to position [81, 0]
click at [814, 232] on button "Portrait" at bounding box center [829, 230] width 69 height 27
click at [728, 236] on button "Landscape" at bounding box center [744, 230] width 79 height 27
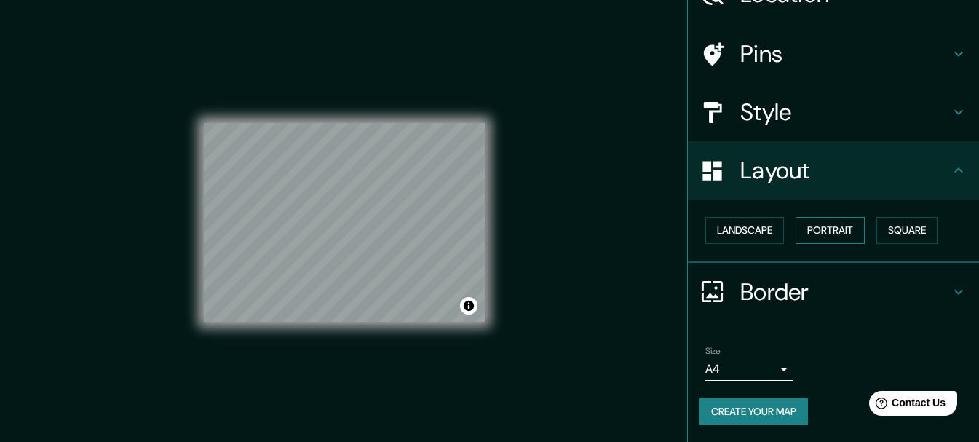
click at [803, 235] on button "Portrait" at bounding box center [829, 230] width 69 height 27
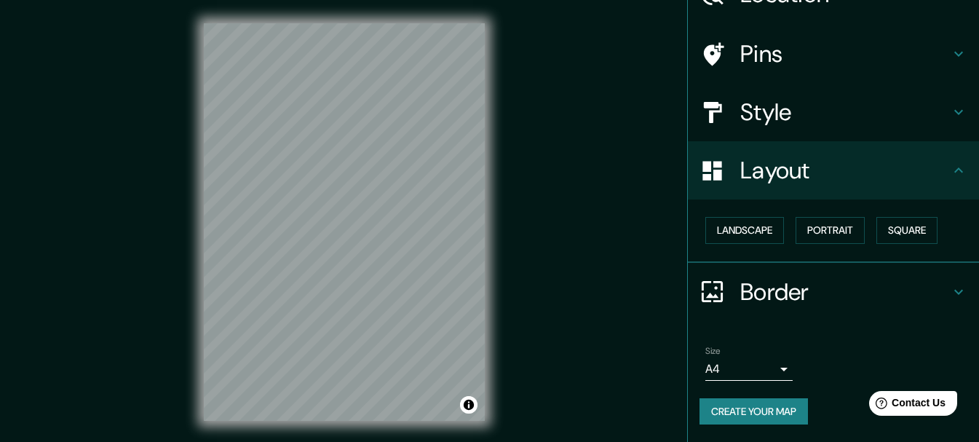
click at [954, 292] on icon at bounding box center [958, 291] width 9 height 5
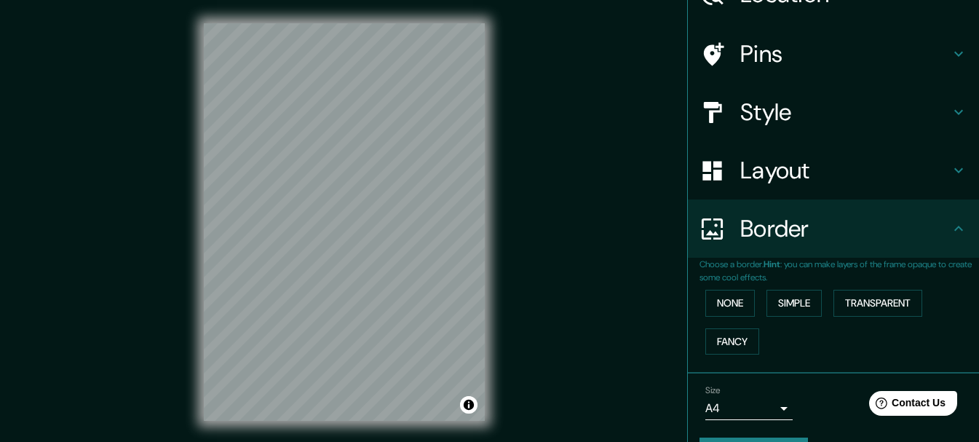
scroll to position [122, 0]
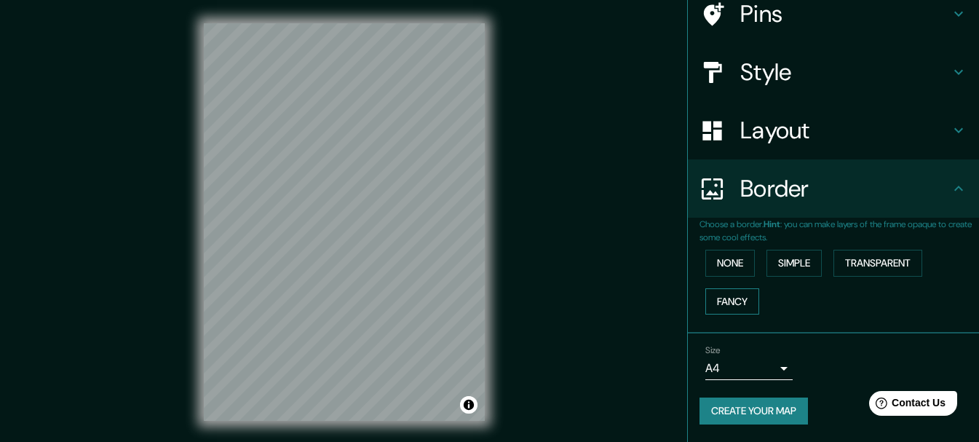
click at [714, 301] on button "Fancy" at bounding box center [732, 301] width 54 height 27
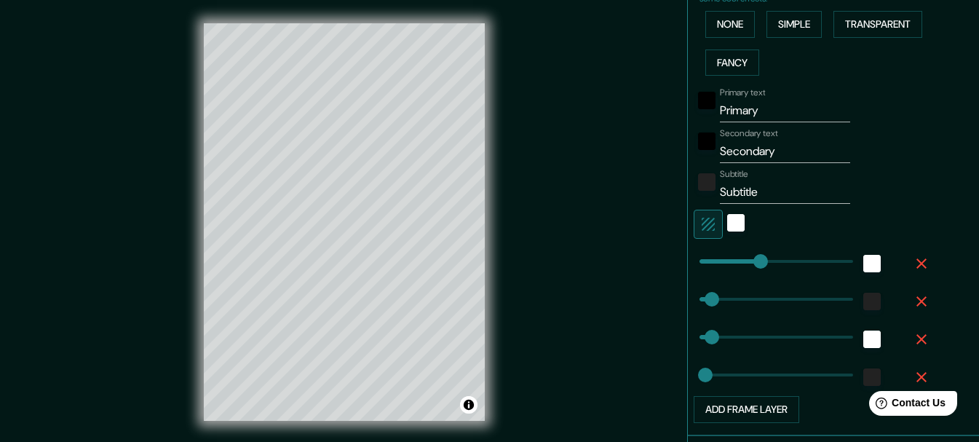
scroll to position [359, 0]
click at [759, 115] on input "Primary" at bounding box center [785, 111] width 130 height 23
type input "Primar"
type input "154"
type input "31"
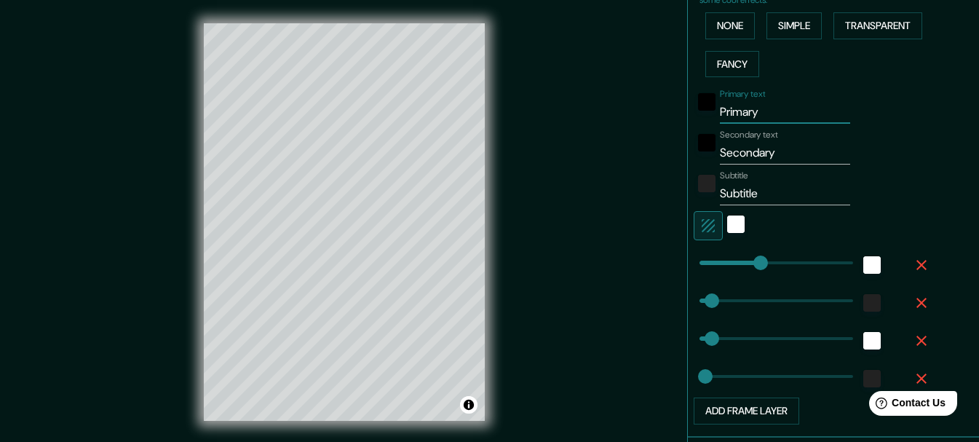
type input "31"
type input "15"
type input "Prima"
type input "154"
type input "31"
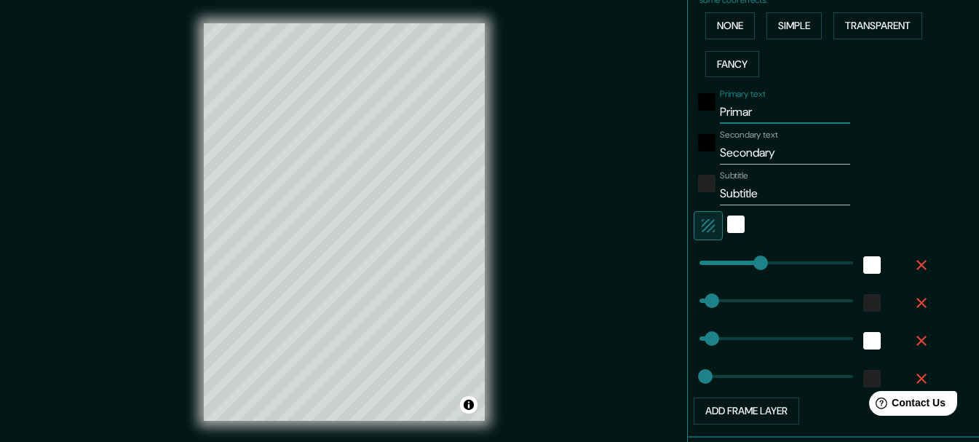
type input "31"
type input "15"
type input "Prim"
type input "154"
type input "31"
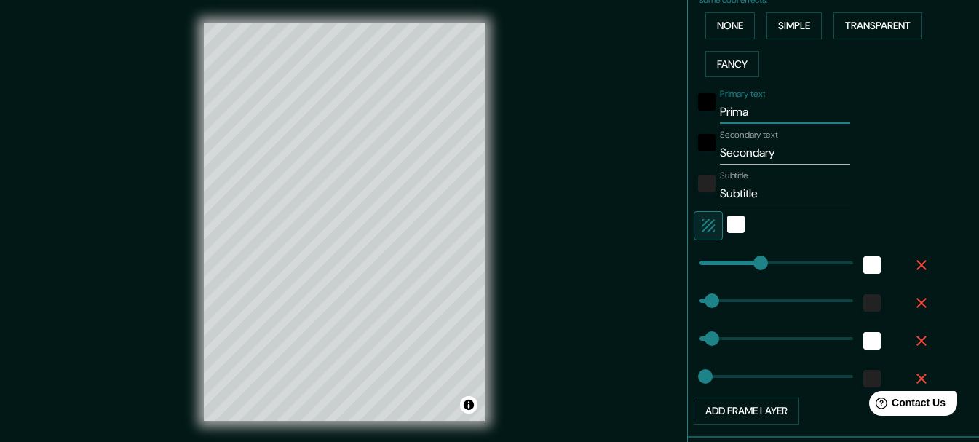
type input "31"
type input "15"
type input "Pri"
type input "154"
type input "31"
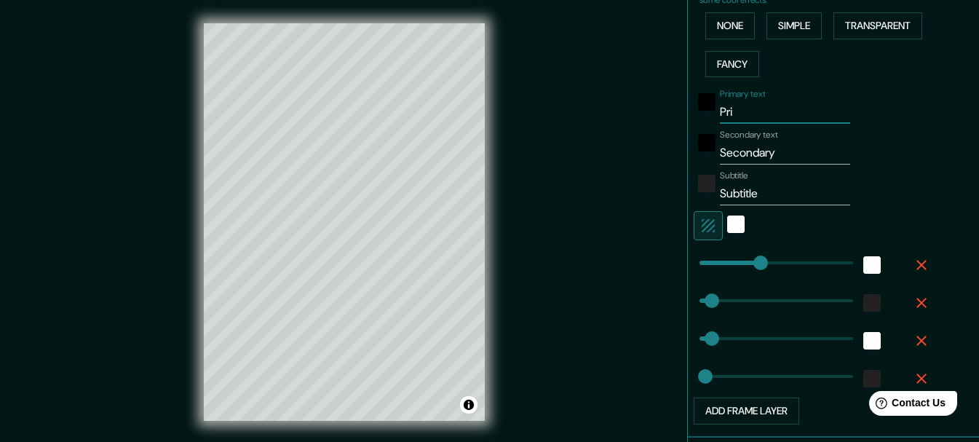
type input "31"
type input "15"
type input "Pr"
type input "154"
type input "31"
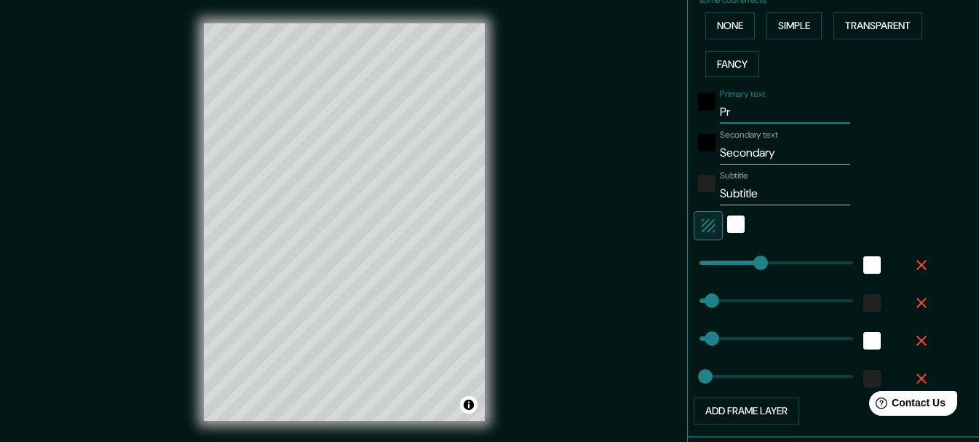
type input "31"
type input "15"
type input "P"
type input "154"
type input "31"
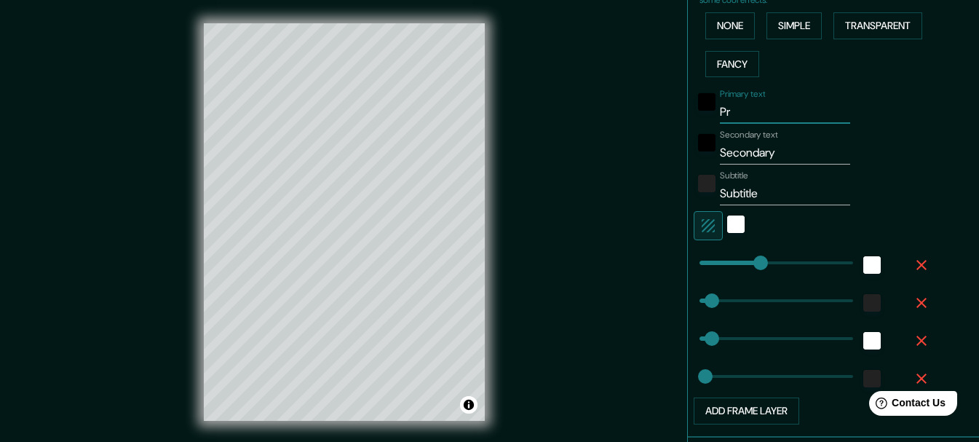
type input "31"
type input "15"
type input "154"
type input "31"
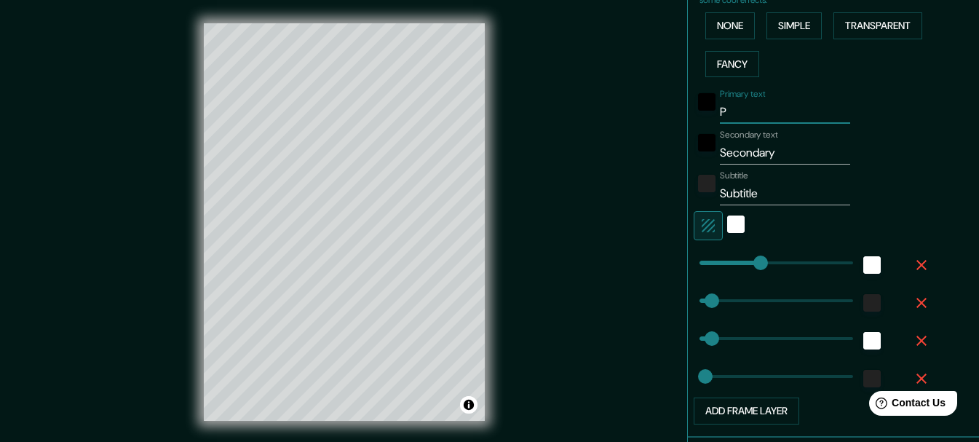
type input "15"
type input "M"
type input "154"
type input "31"
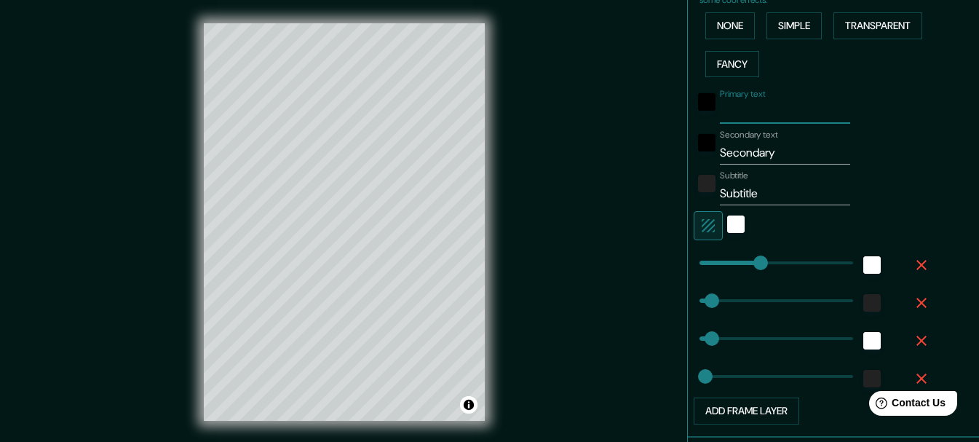
type input "15"
type input "Ma"
type input "154"
type input "31"
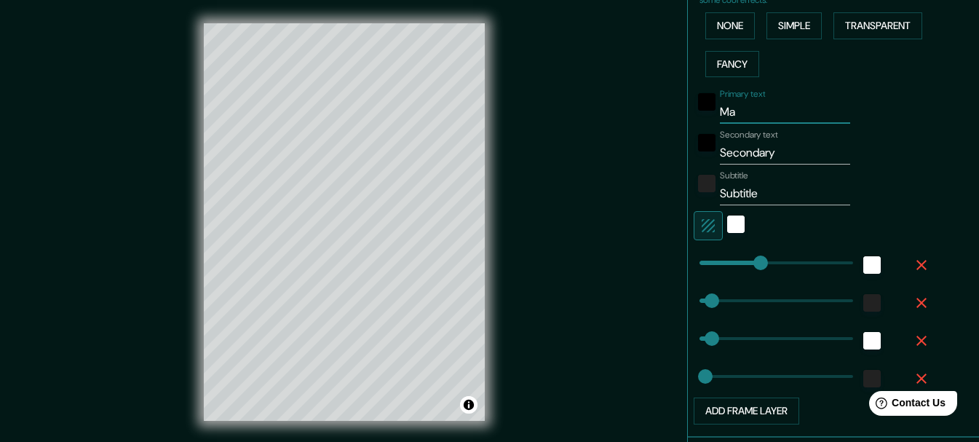
type input "15"
type input "Mat"
type input "154"
type input "31"
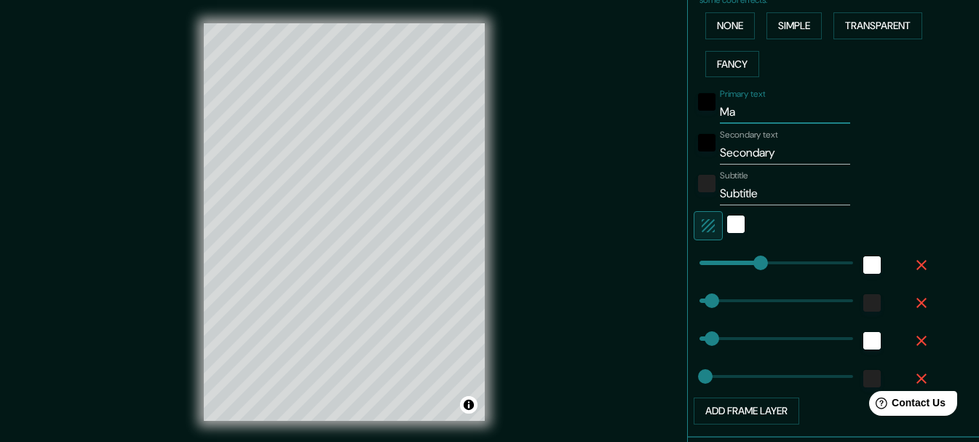
type input "15"
type input "Math"
type input "154"
type input "31"
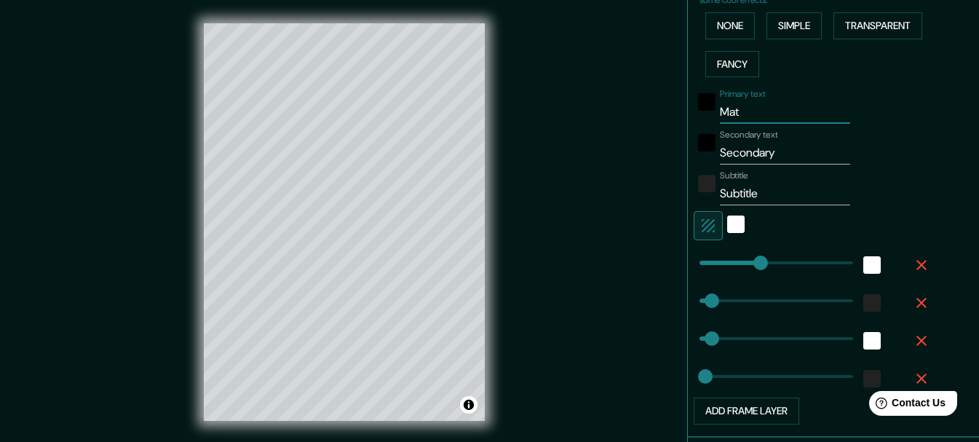
type input "15"
type input "Mathe"
type input "154"
type input "31"
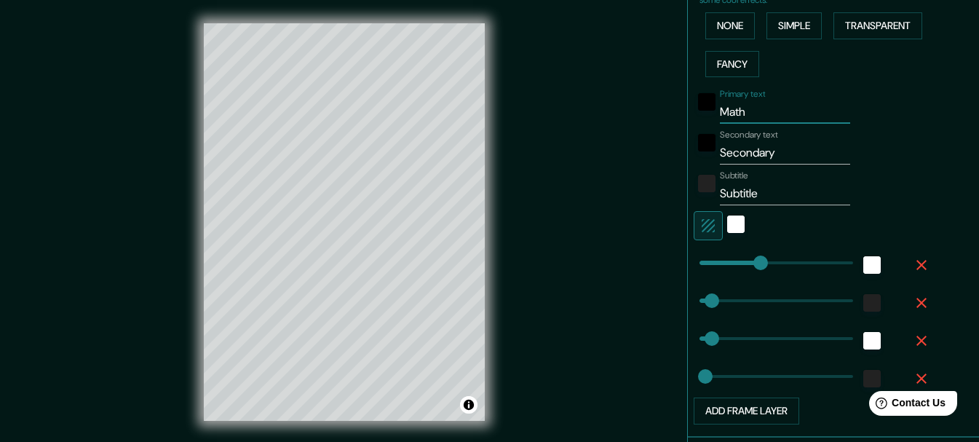
type input "15"
type input "[PERSON_NAME]"
type input "154"
type input "31"
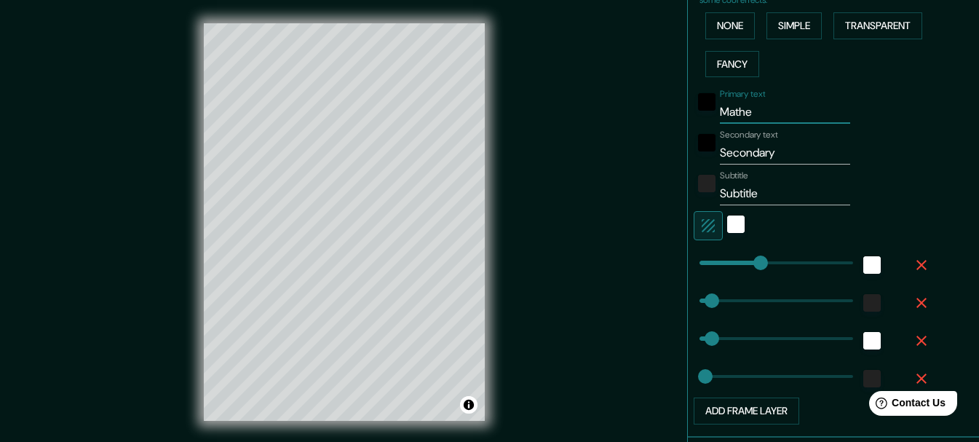
type input "15"
type input "[PERSON_NAME]"
click at [736, 154] on input "Secondary" at bounding box center [785, 152] width 130 height 23
drag, startPoint x: 767, startPoint y: 153, endPoint x: 689, endPoint y: 153, distance: 77.9
click at [693, 153] on div "Secondary text Secondary" at bounding box center [812, 147] width 239 height 35
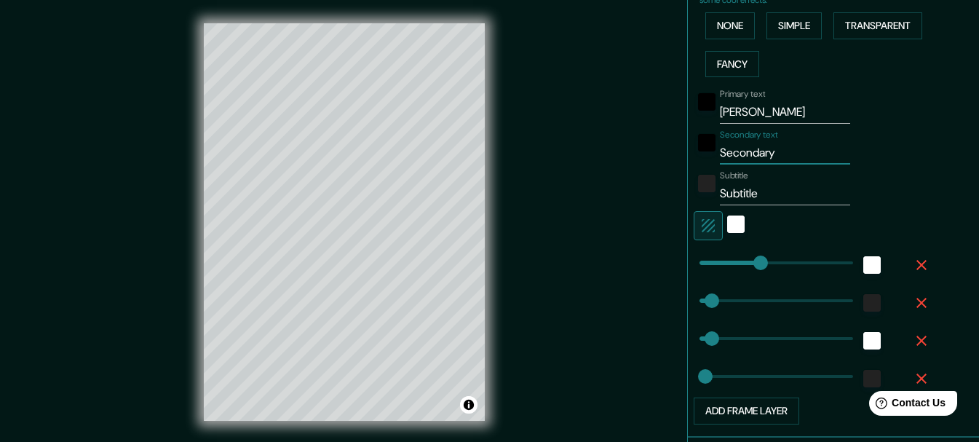
type input "M"
type input "154"
type input "31"
type input "15"
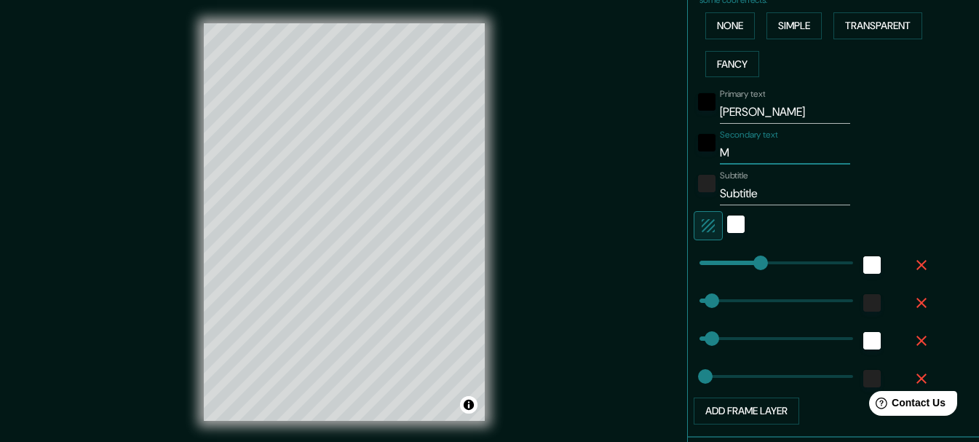
type input "Mi"
type input "154"
type input "31"
type input "15"
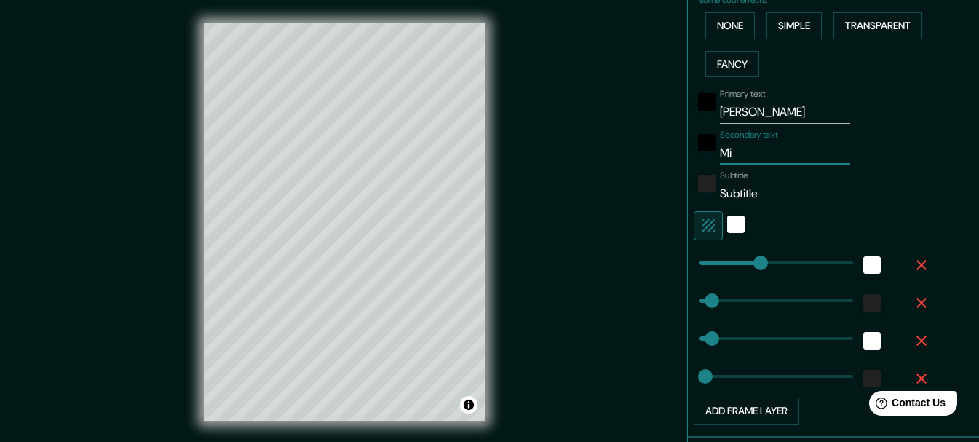
type input "Mi"
type input "154"
type input "31"
type input "15"
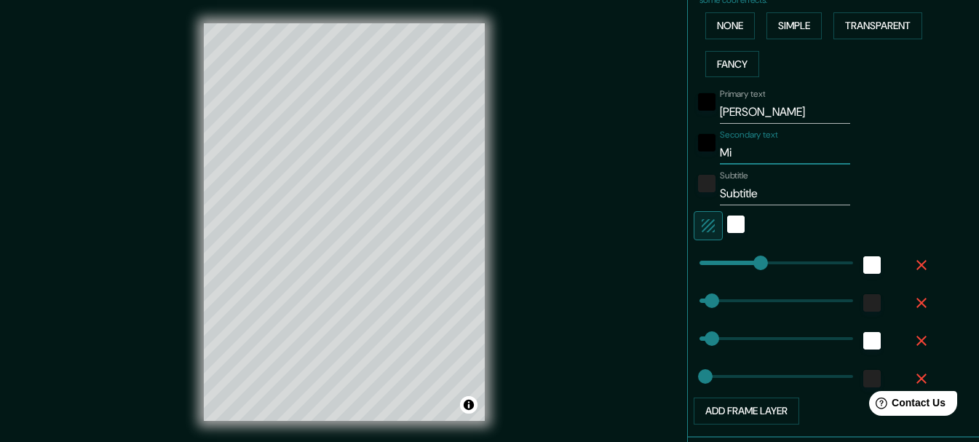
type input "Mi C"
type input "154"
type input "31"
type input "15"
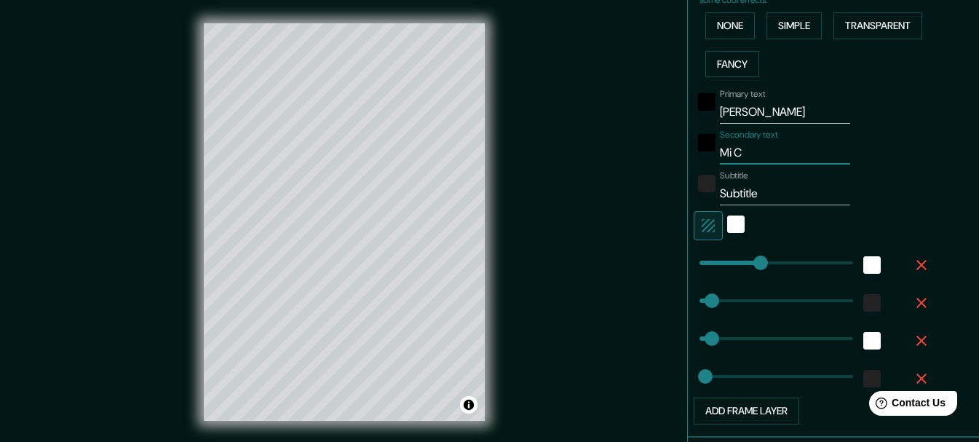
type input "Mi"
type input "154"
type input "31"
type input "15"
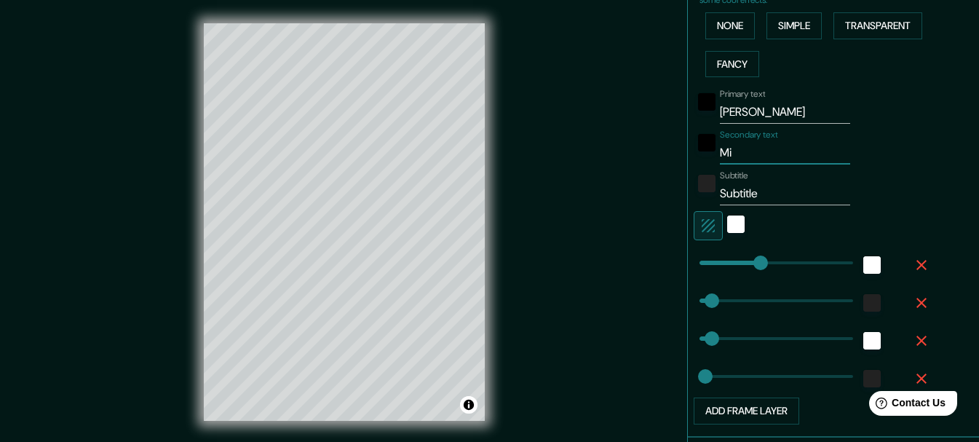
type input "Mi"
type input "154"
type input "31"
type input "15"
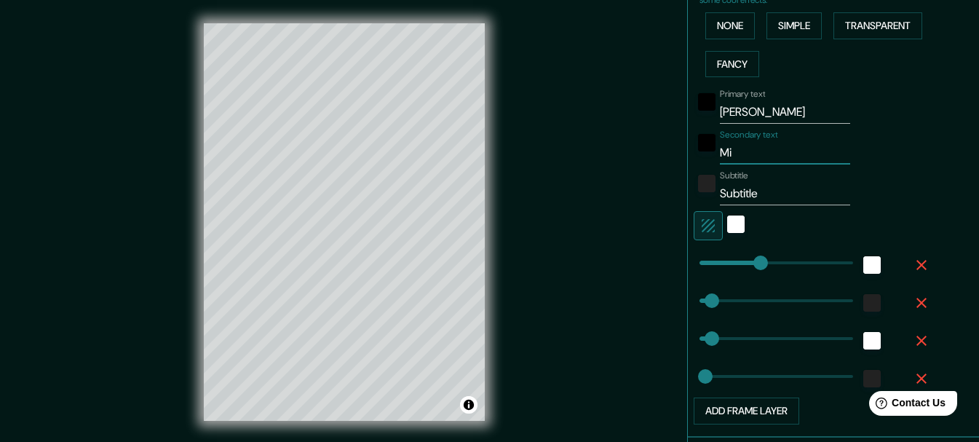
type input "M"
type input "154"
type input "31"
type input "15"
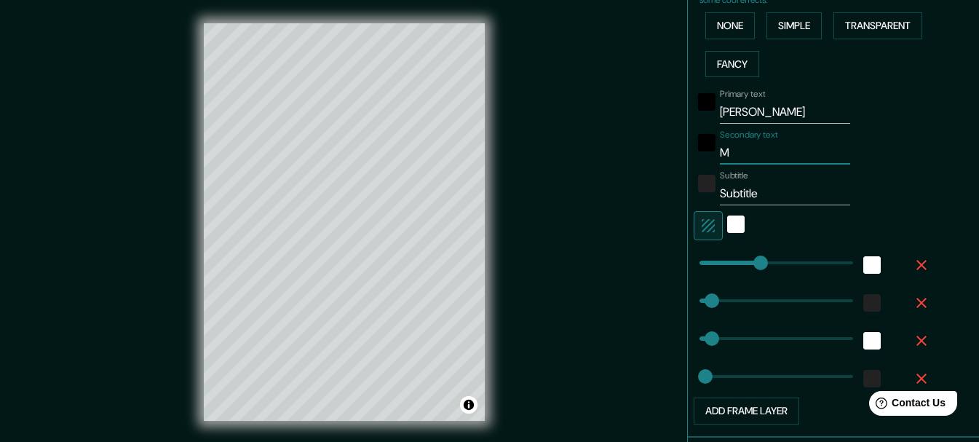
type input "Mi"
type input "154"
type input "31"
type input "15"
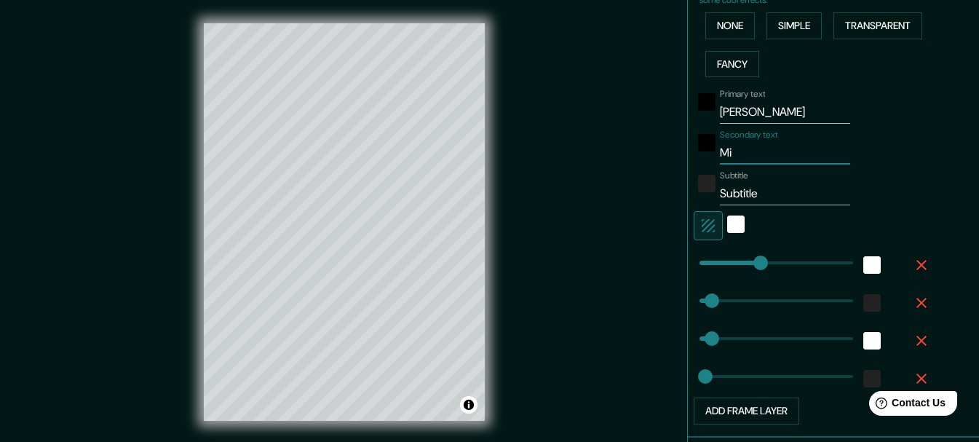
type input "Mi"
type input "154"
type input "31"
type input "15"
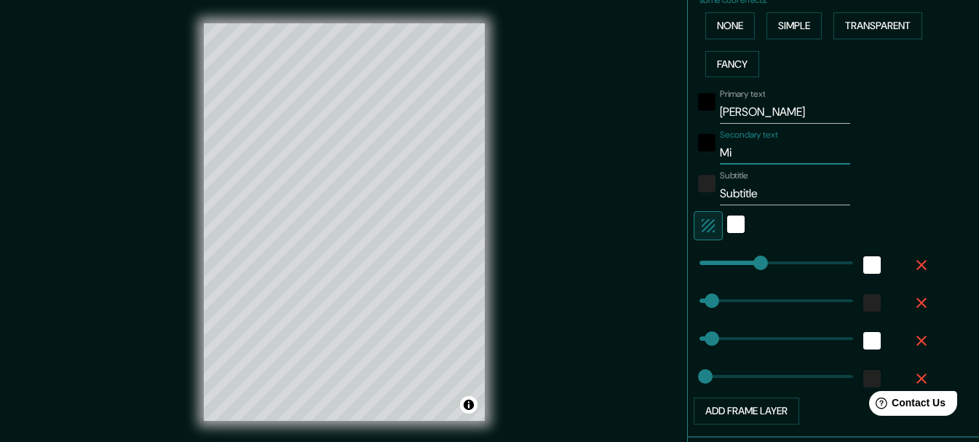
type input "Mi"
type input "154"
type input "31"
type input "15"
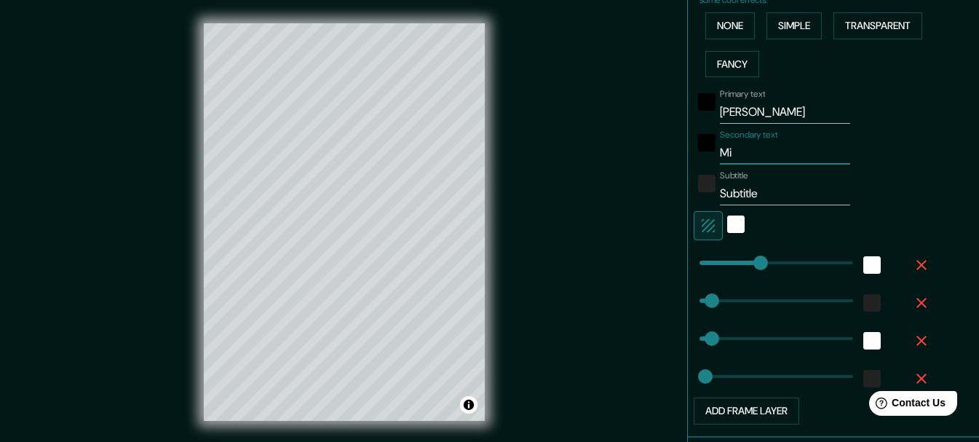
type input "M"
type input "154"
type input "31"
type input "15"
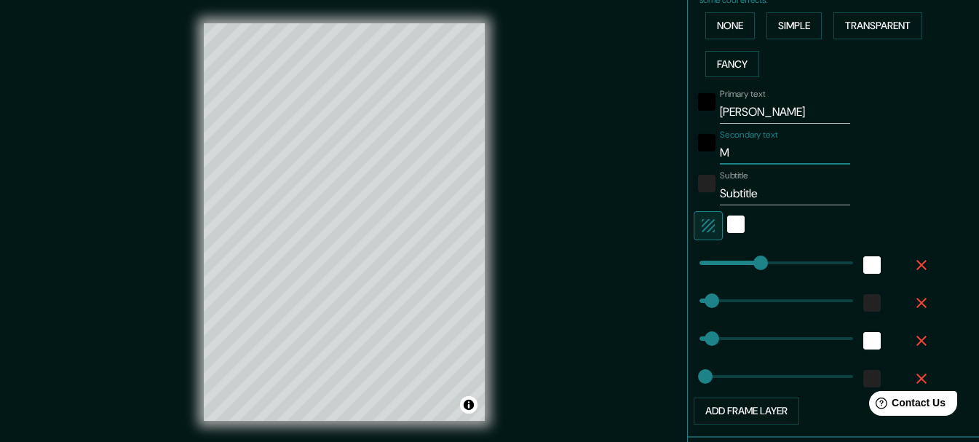
type input "MI"
type input "154"
type input "31"
type input "15"
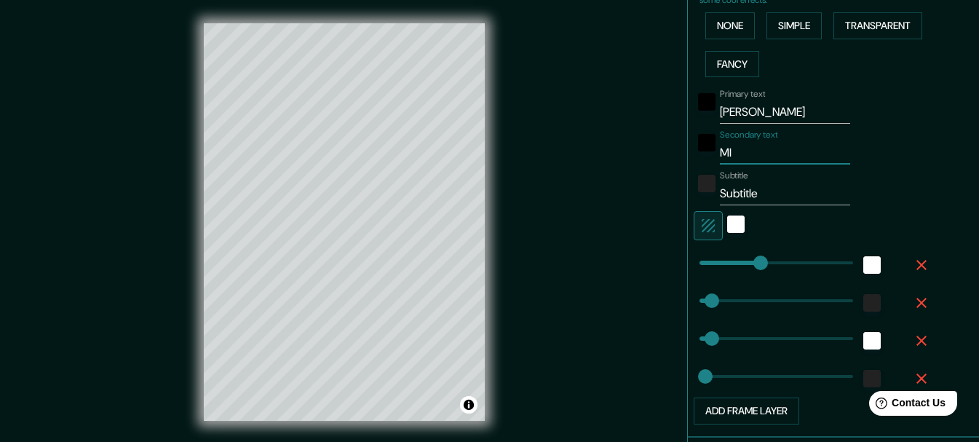
type input "MI"
type input "154"
type input "31"
type input "15"
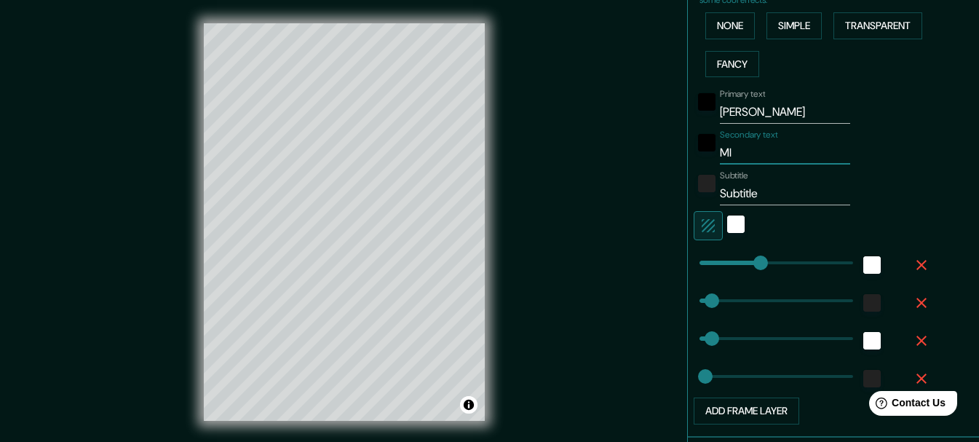
type input "MI c"
type input "154"
type input "31"
type input "15"
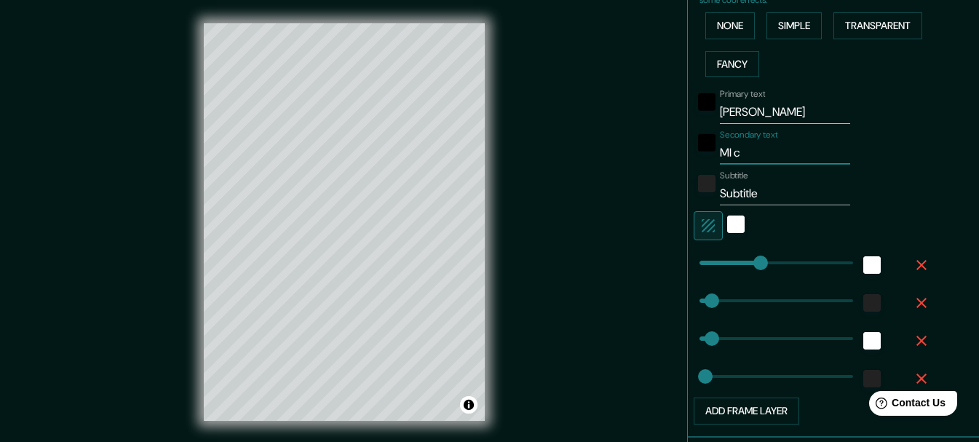
type input "MI cI"
type input "154"
type input "31"
type input "15"
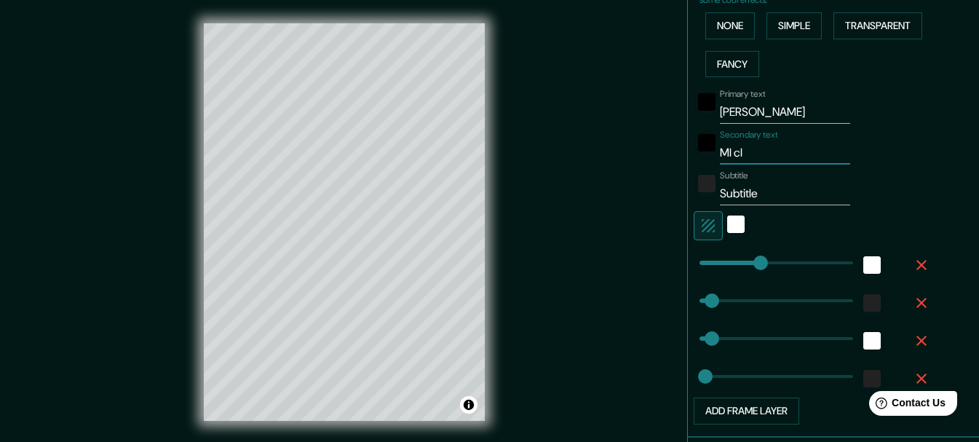
type input "MI cIU"
type input "154"
type input "31"
type input "15"
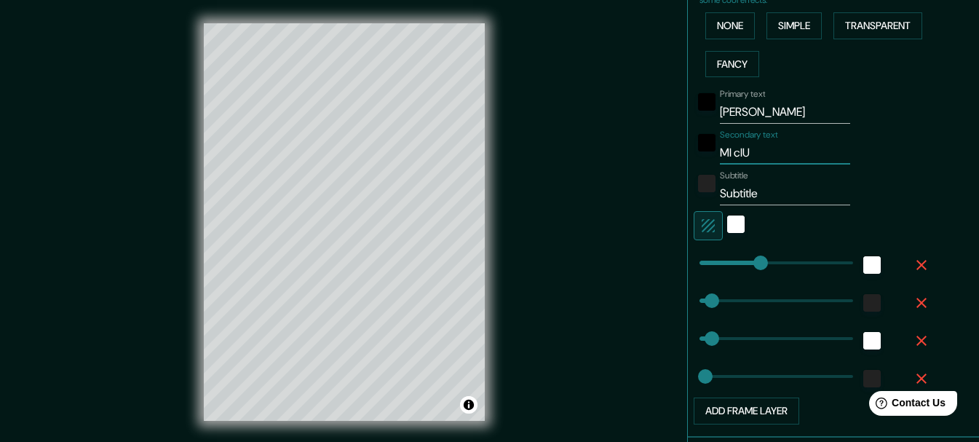
type input "MI cIUD"
type input "154"
type input "31"
type input "15"
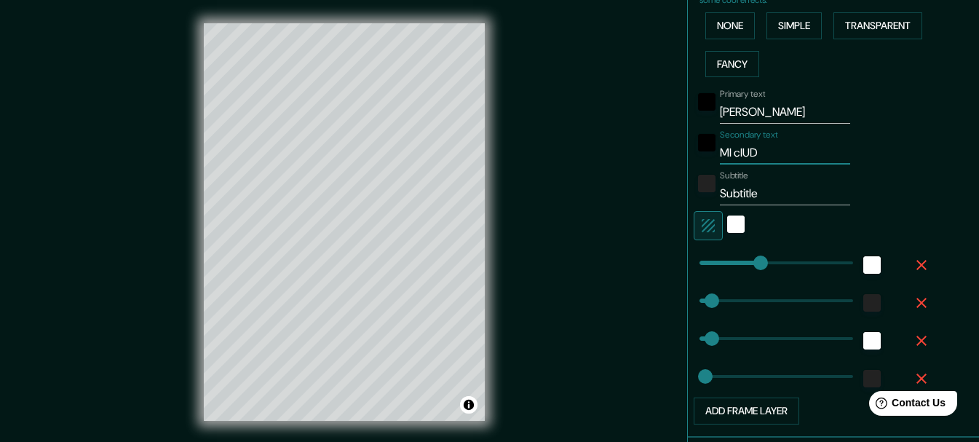
type input "MI cIUDA"
type input "154"
type input "31"
type input "15"
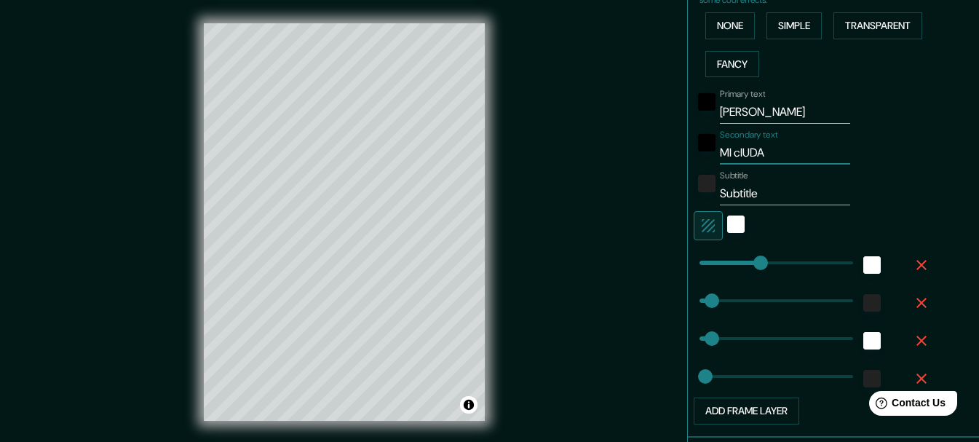
type input "MI cIUDAD"
type input "154"
type input "31"
type input "15"
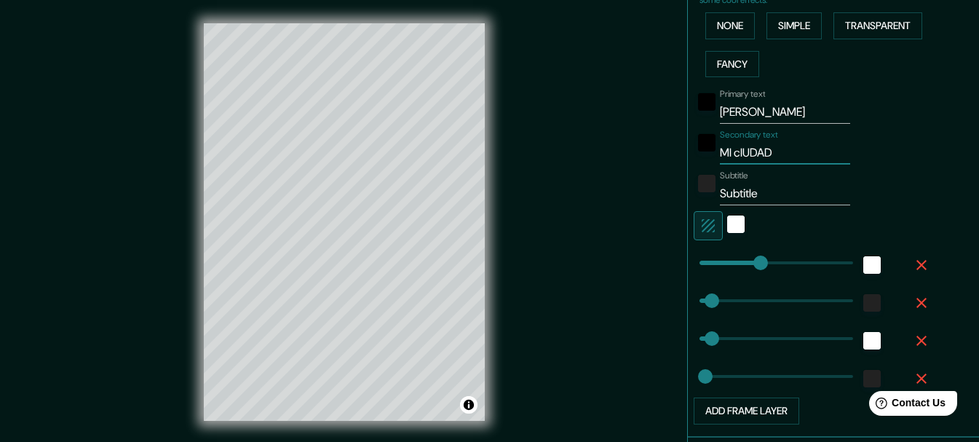
type input "MI cIUDA"
type input "154"
type input "31"
type input "15"
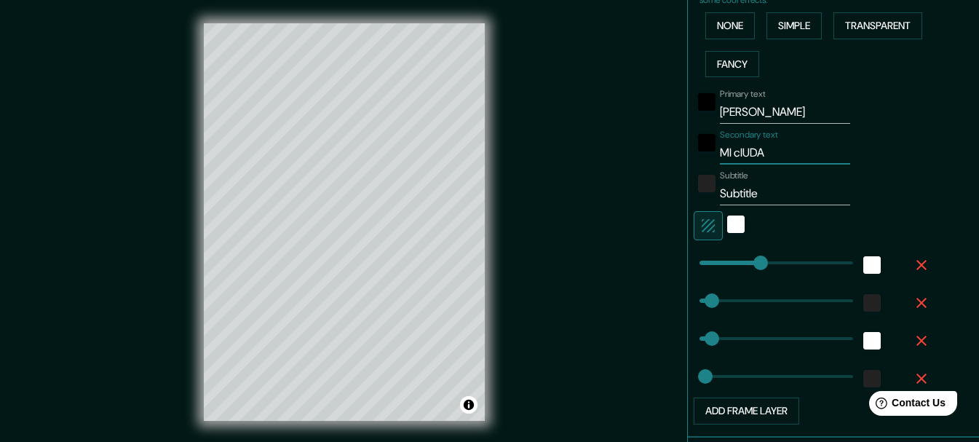
type input "MI cIUD"
type input "154"
type input "31"
type input "15"
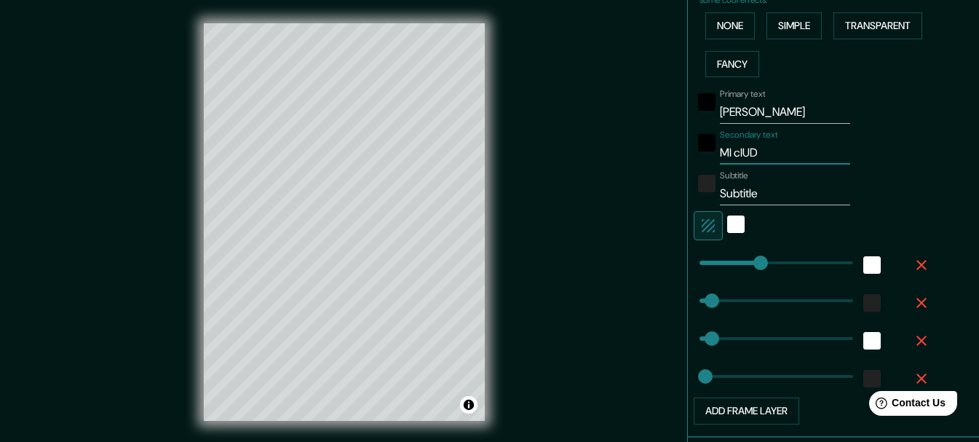
type input "MI cIU"
type input "154"
type input "31"
type input "15"
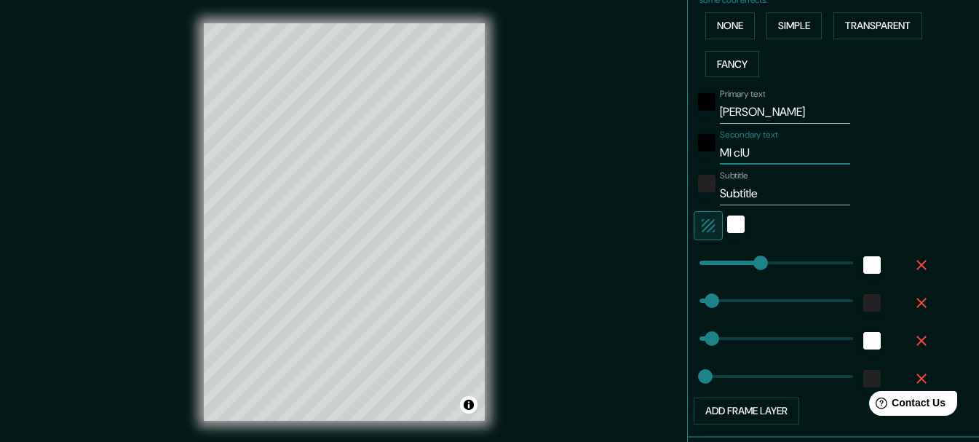
type input "MI cI"
type input "154"
type input "31"
type input "15"
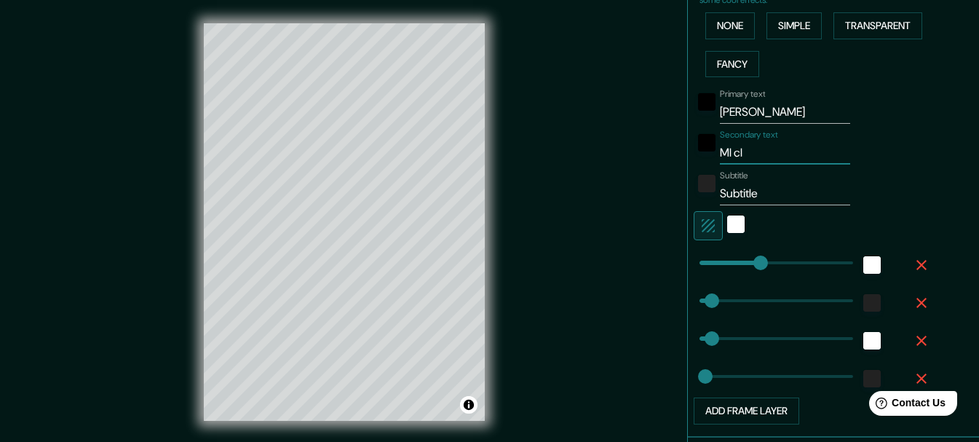
type input "MI c"
type input "154"
type input "31"
type input "15"
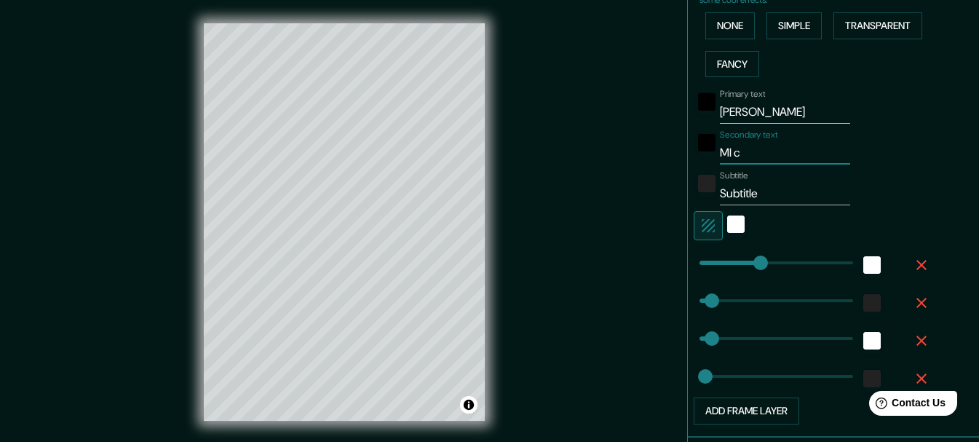
type input "MI"
type input "154"
type input "31"
type input "15"
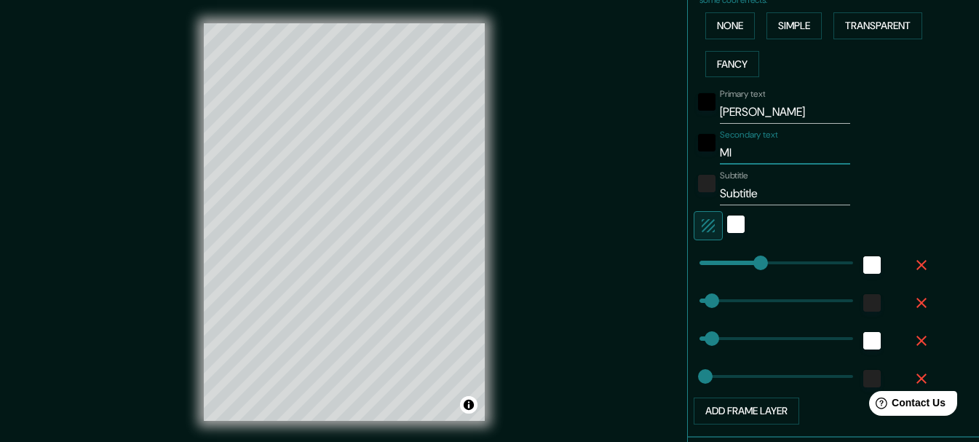
type input "MI"
type input "154"
type input "31"
type input "15"
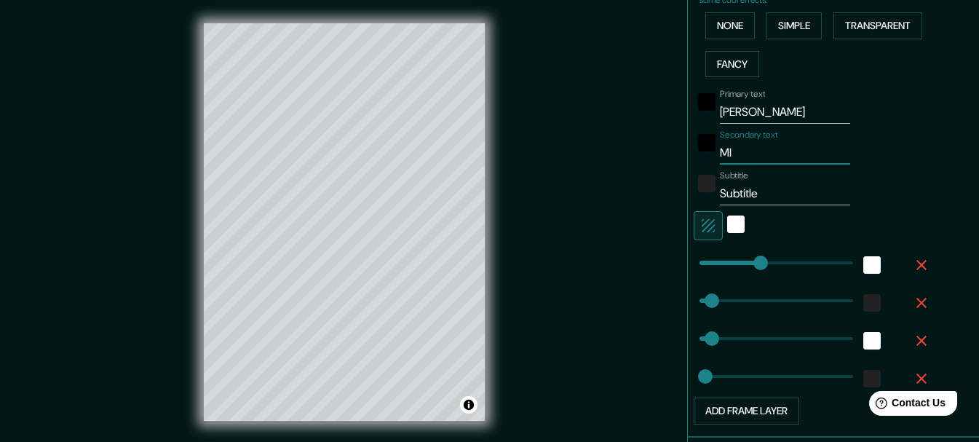
type input "M"
type input "154"
type input "31"
click at [726, 195] on input "Subtitle" at bounding box center [785, 193] width 130 height 23
click at [756, 192] on input "Subtitle" at bounding box center [785, 193] width 130 height 23
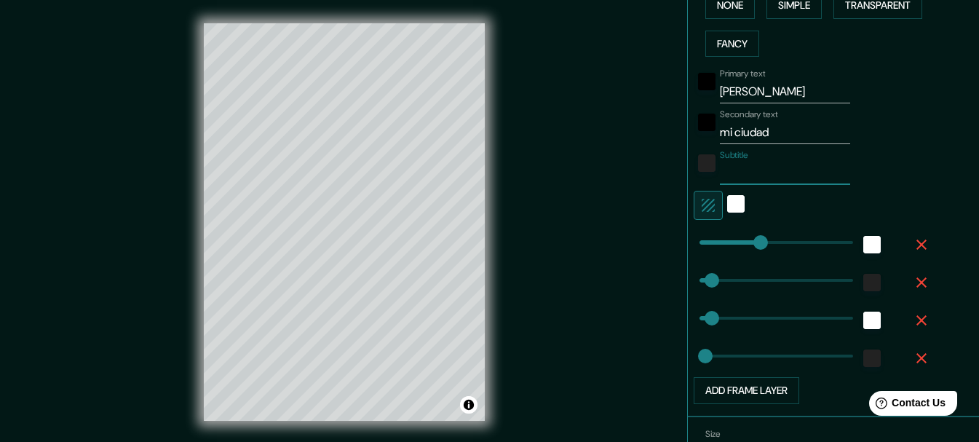
scroll to position [383, 0]
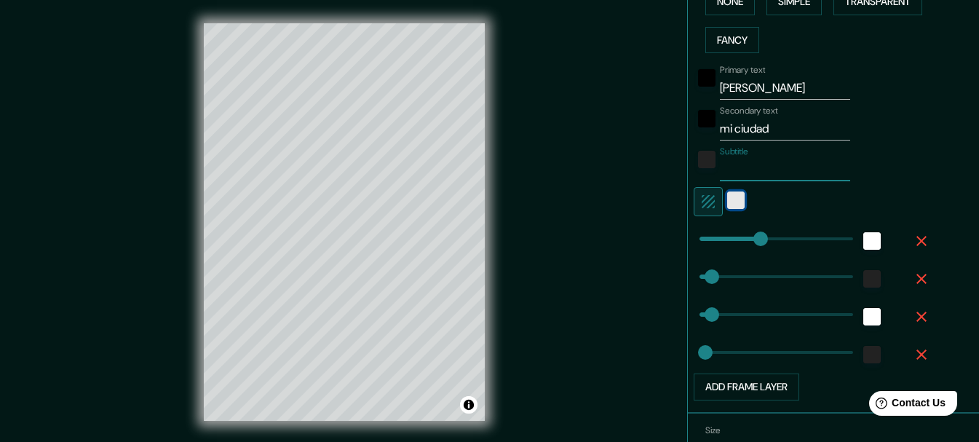
click at [727, 204] on div "white" at bounding box center [735, 199] width 17 height 17
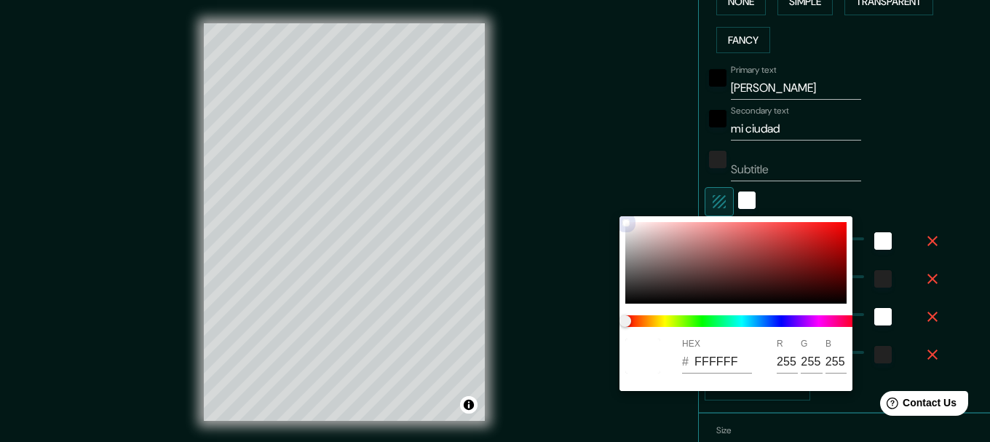
click at [736, 257] on div at bounding box center [735, 262] width 221 height 81
click at [666, 274] on div at bounding box center [735, 262] width 221 height 81
click at [649, 260] on div at bounding box center [735, 262] width 221 height 81
click at [642, 244] on div at bounding box center [735, 262] width 221 height 81
click at [632, 236] on div at bounding box center [735, 262] width 221 height 81
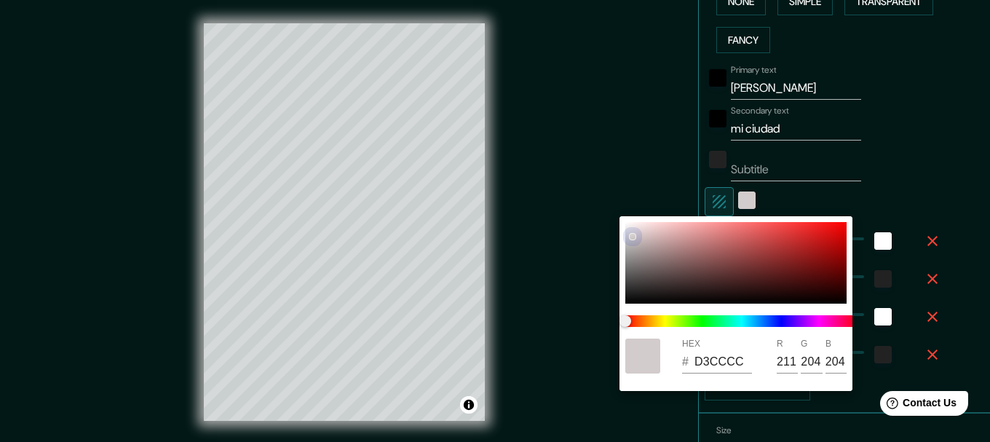
click at [635, 248] on div at bounding box center [735, 262] width 221 height 81
click at [632, 240] on div at bounding box center [735, 262] width 221 height 81
click at [987, 199] on div at bounding box center [495, 221] width 990 height 442
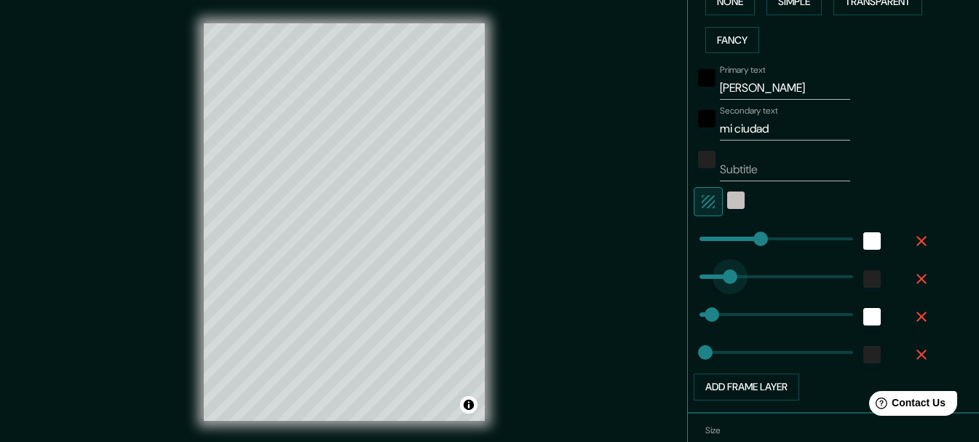
drag, startPoint x: 703, startPoint y: 276, endPoint x: 719, endPoint y: 276, distance: 16.0
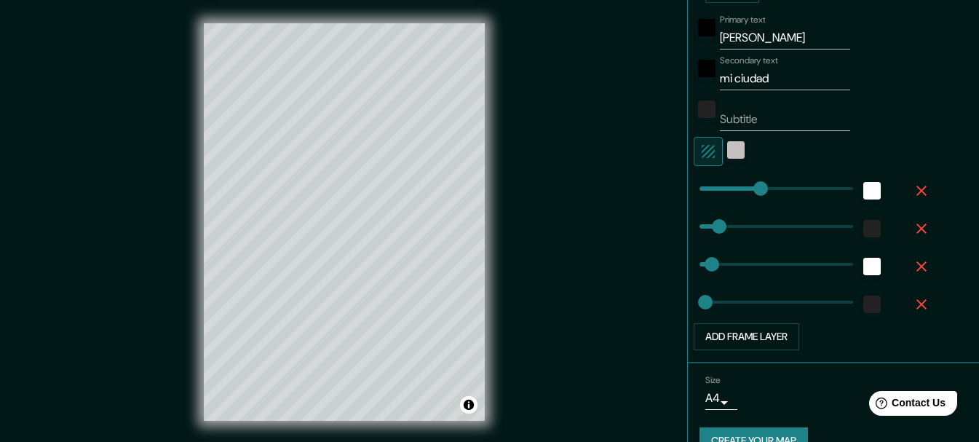
scroll to position [462, 0]
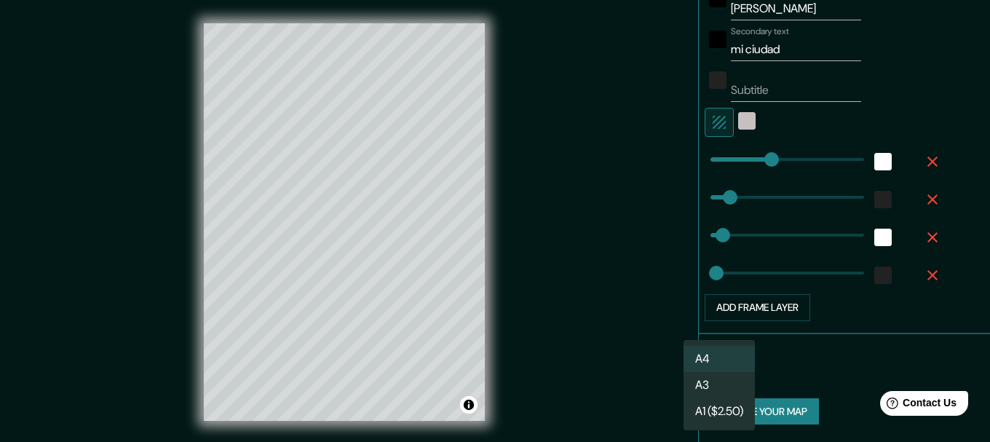
click at [713, 373] on body "Mappin Location [GEOGRAPHIC_DATA], [GEOGRAPHIC_DATA], [GEOGRAPHIC_DATA] Pins St…" at bounding box center [495, 221] width 990 height 442
click at [708, 359] on li "A4" at bounding box center [718, 359] width 71 height 26
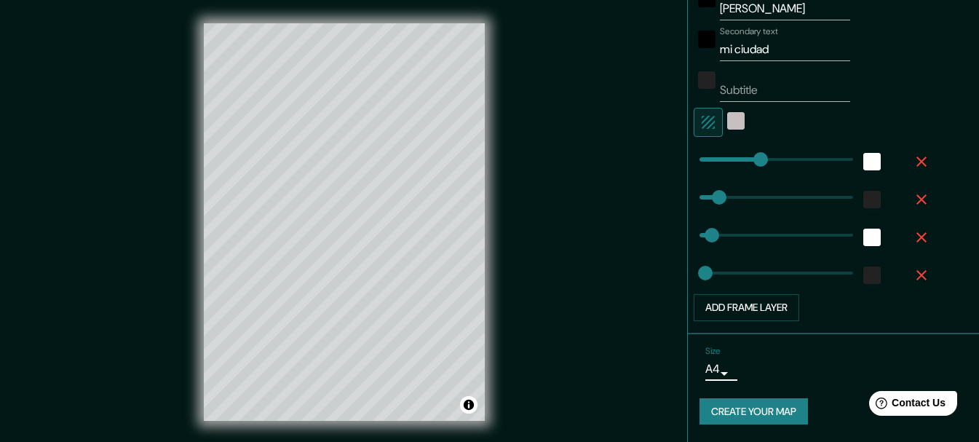
click at [734, 407] on button "Create your map" at bounding box center [753, 411] width 108 height 27
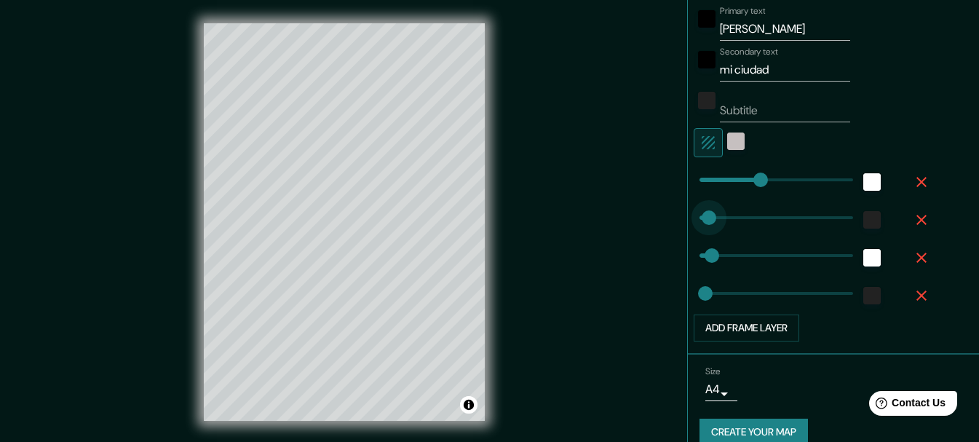
drag, startPoint x: 705, startPoint y: 216, endPoint x: 698, endPoint y: 217, distance: 7.3
drag, startPoint x: 698, startPoint y: 217, endPoint x: 707, endPoint y: 220, distance: 9.9
drag, startPoint x: 748, startPoint y: 180, endPoint x: 732, endPoint y: 182, distance: 16.1
drag, startPoint x: 732, startPoint y: 182, endPoint x: 769, endPoint y: 183, distance: 37.1
drag, startPoint x: 769, startPoint y: 183, endPoint x: 780, endPoint y: 185, distance: 11.0
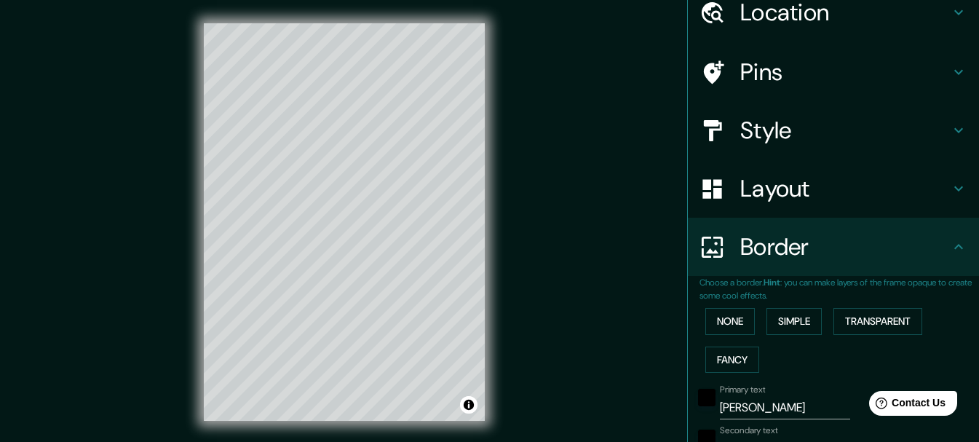
scroll to position [0, 0]
